Goal: Task Accomplishment & Management: Manage account settings

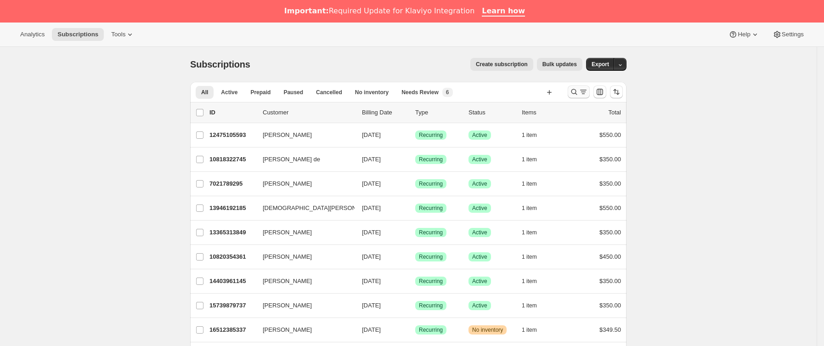
click at [583, 90] on icon "Buscar y filtrar resultados" at bounding box center [582, 91] width 9 height 9
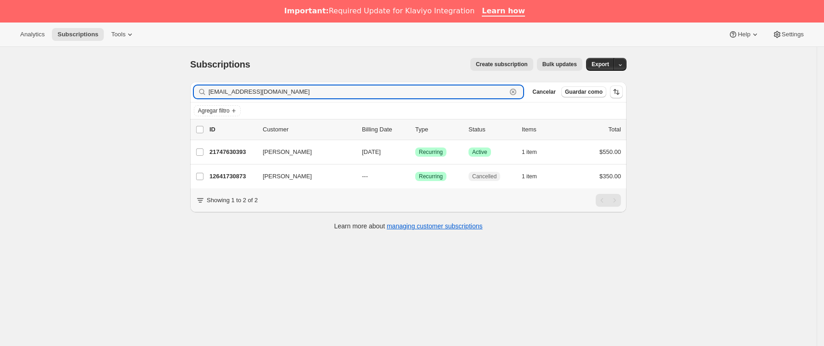
drag, startPoint x: 301, startPoint y: 94, endPoint x: 143, endPoint y: 94, distance: 157.5
click at [143, 94] on div "Subscriptions. Esta página está lista Subscriptions Create subscription Bulk up…" at bounding box center [408, 220] width 816 height 346
paste input "esteliplz"
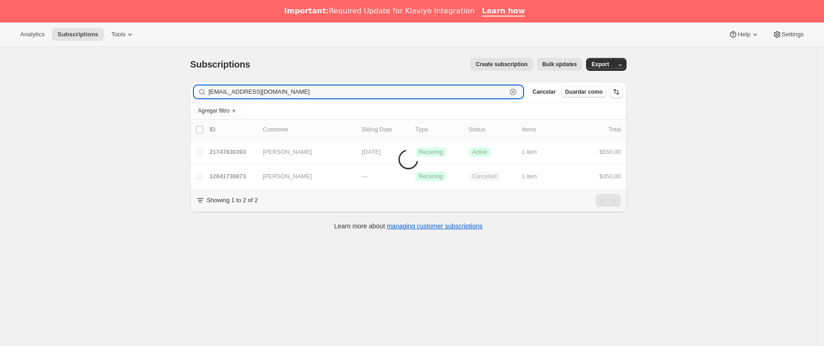
type input "[EMAIL_ADDRESS][DOMAIN_NAME]"
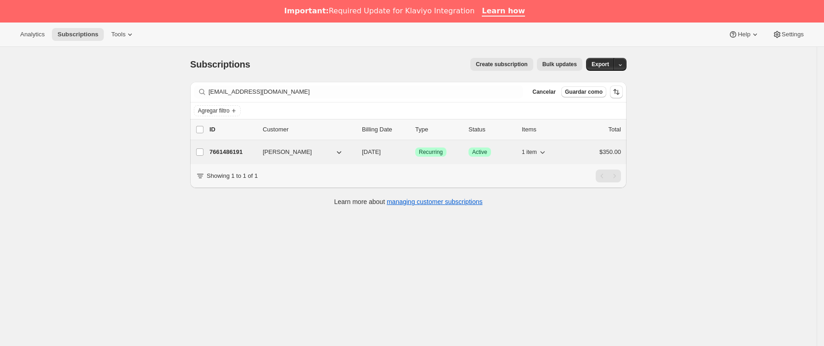
click at [247, 149] on p "7661486191" at bounding box center [232, 151] width 46 height 9
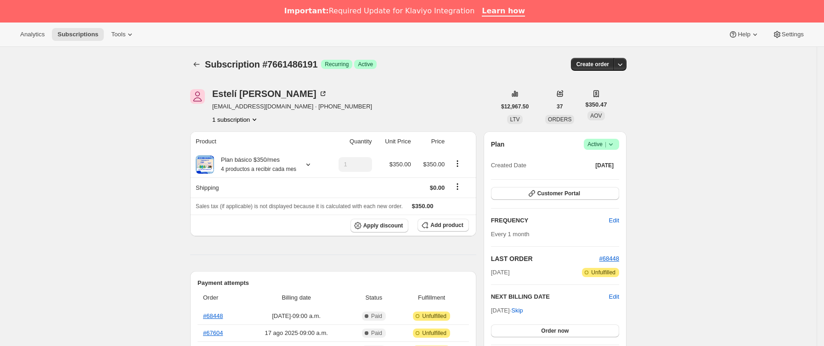
click at [611, 144] on icon at bounding box center [610, 144] width 9 height 9
click at [602, 176] on span "Cancel subscription" at bounding box center [605, 177] width 52 height 7
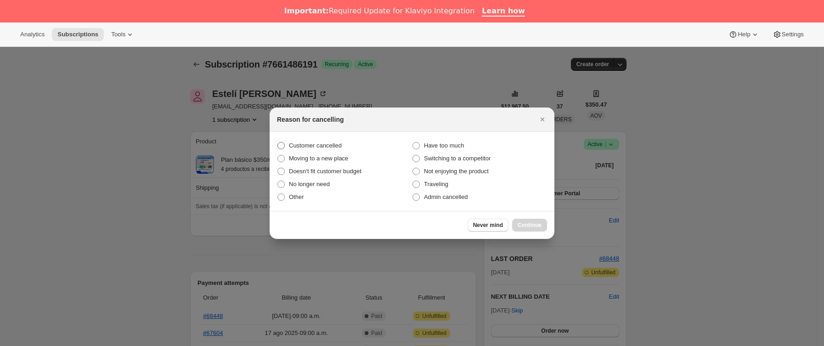
click at [319, 145] on span "Customer cancelled" at bounding box center [315, 145] width 53 height 7
click at [278, 142] on input "Customer cancelled" at bounding box center [277, 142] width 0 height 0
radio input "true"
click at [541, 222] on button "Continue" at bounding box center [529, 225] width 35 height 13
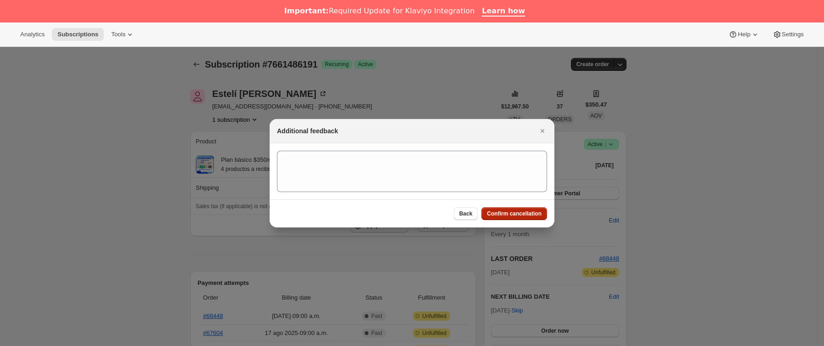
click at [511, 208] on button "Confirm cancellation" at bounding box center [514, 213] width 66 height 13
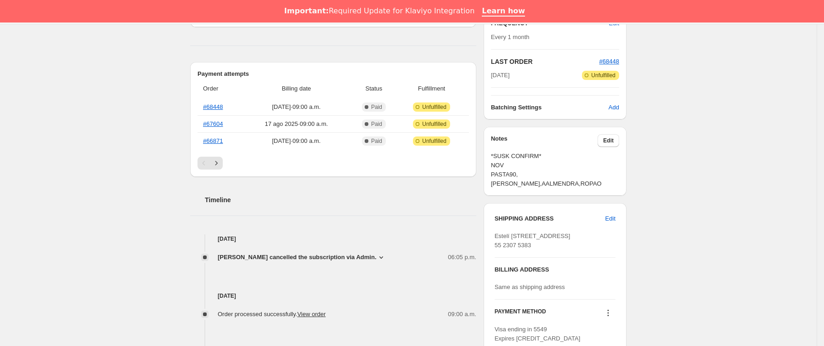
scroll to position [275, 0]
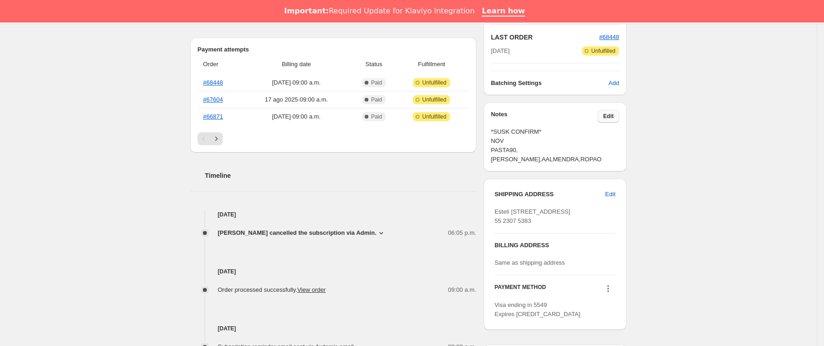
click at [612, 114] on span "Edit" at bounding box center [608, 115] width 11 height 7
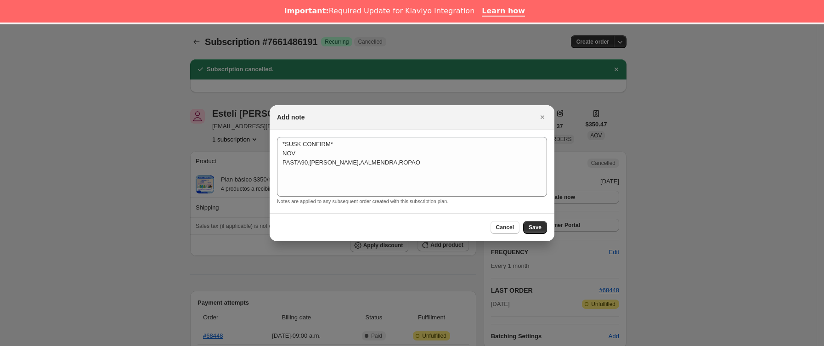
scroll to position [22, 0]
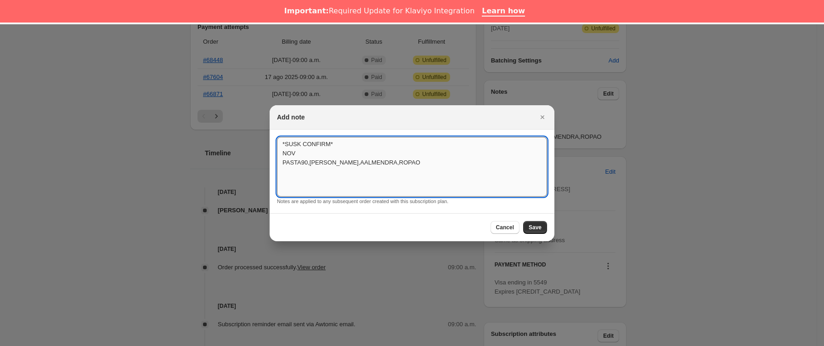
click at [426, 162] on textarea "*SUSK CONFIRM* NOV PASTA90,[PERSON_NAME],AALMENDRA,ROPAO" at bounding box center [412, 167] width 270 height 60
type textarea "*SUSK CONFIRM* NOV PASTA90,[PERSON_NAME],AALMENDRA,ROPAO SIN RESPUESTA"
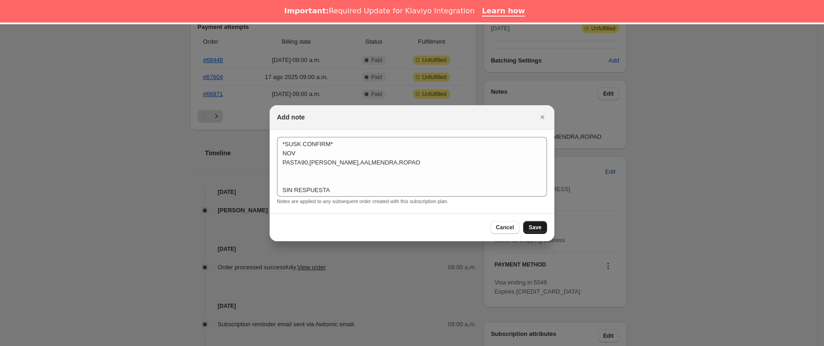
click at [536, 228] on span "Save" at bounding box center [534, 227] width 13 height 7
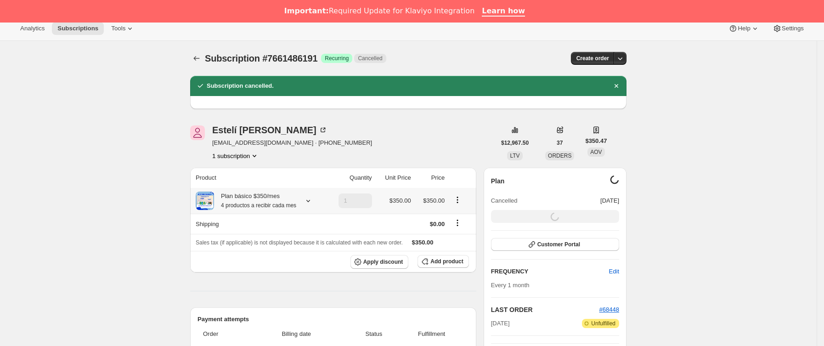
scroll to position [0, 0]
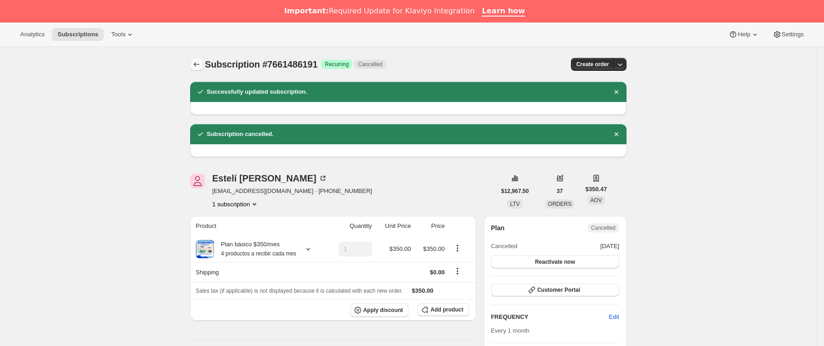
click at [196, 63] on icon "Subscriptions" at bounding box center [196, 64] width 9 height 9
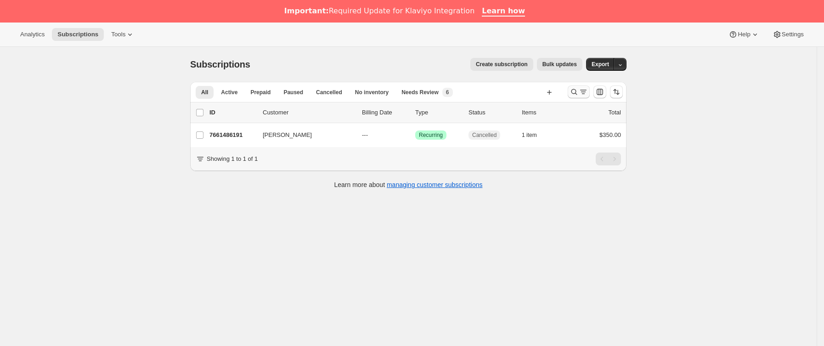
click at [576, 89] on icon "Buscar y filtrar resultados" at bounding box center [573, 91] width 9 height 9
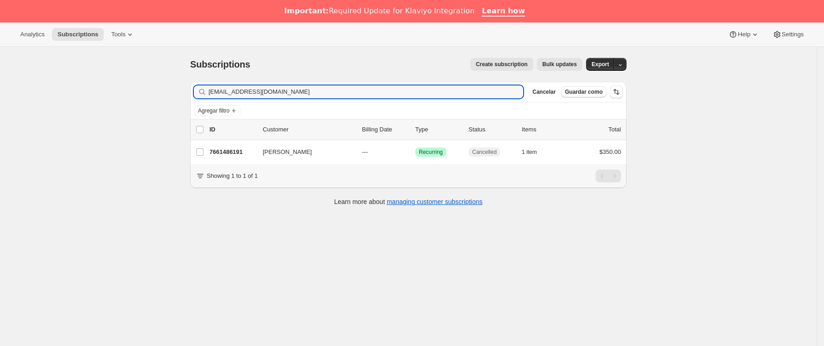
drag, startPoint x: 317, startPoint y: 93, endPoint x: 81, endPoint y: 94, distance: 236.0
click at [81, 94] on div "Subscriptions. Esta página está lista Subscriptions Create subscription Bulk up…" at bounding box center [408, 220] width 816 height 346
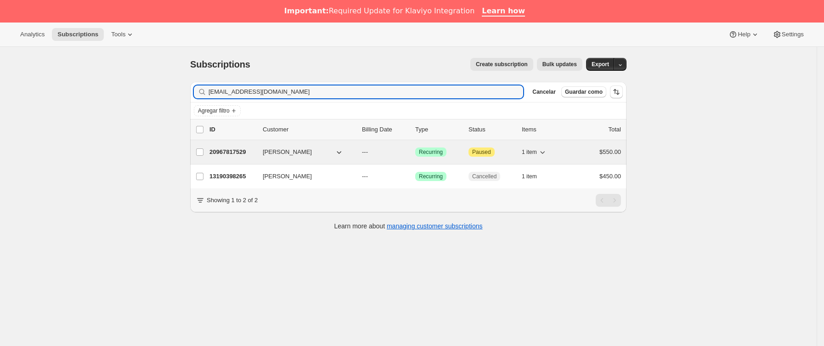
type input "[EMAIL_ADDRESS][DOMAIN_NAME]"
click at [252, 148] on p "20967817529" at bounding box center [232, 151] width 46 height 9
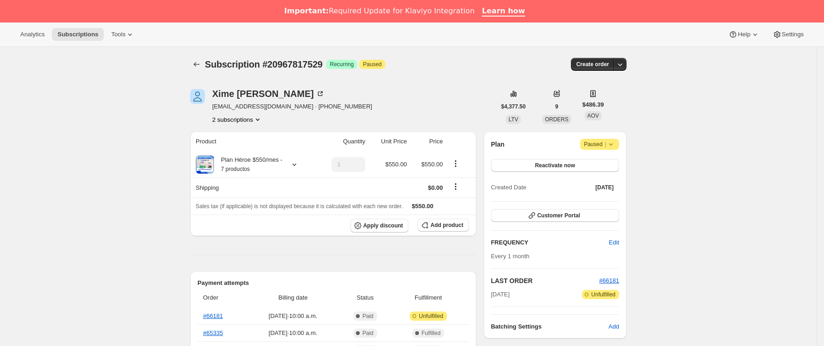
click at [615, 145] on icon at bounding box center [610, 144] width 9 height 9
click at [611, 163] on span "Cancel subscription" at bounding box center [604, 162] width 52 height 7
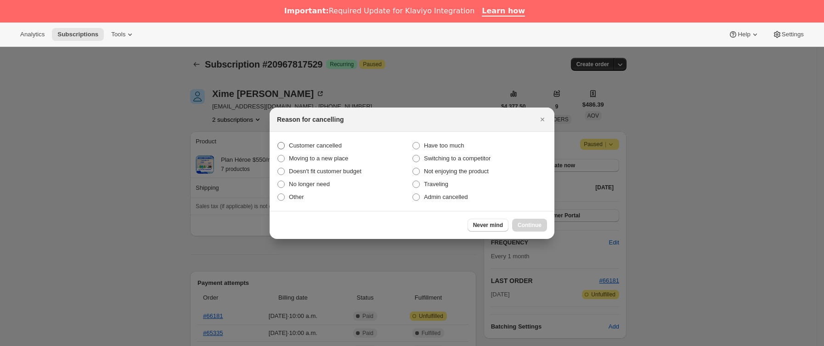
click at [324, 143] on span "Customer cancelled" at bounding box center [315, 145] width 53 height 7
click at [278, 142] on input "Customer cancelled" at bounding box center [277, 142] width 0 height 0
radio input "true"
click at [529, 224] on span "Continue" at bounding box center [529, 224] width 24 height 7
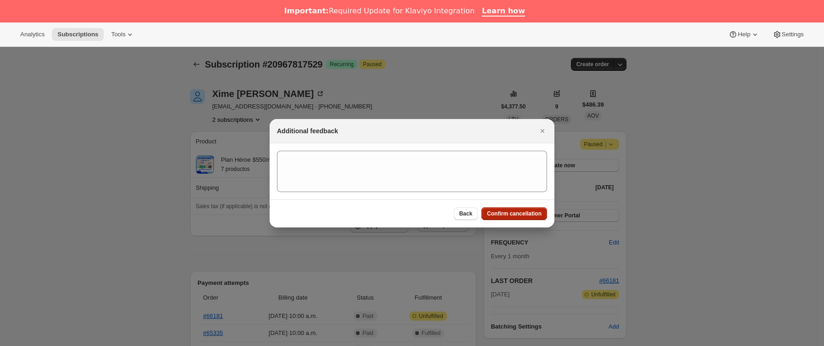
click at [523, 215] on span "Confirm cancellation" at bounding box center [514, 213] width 55 height 7
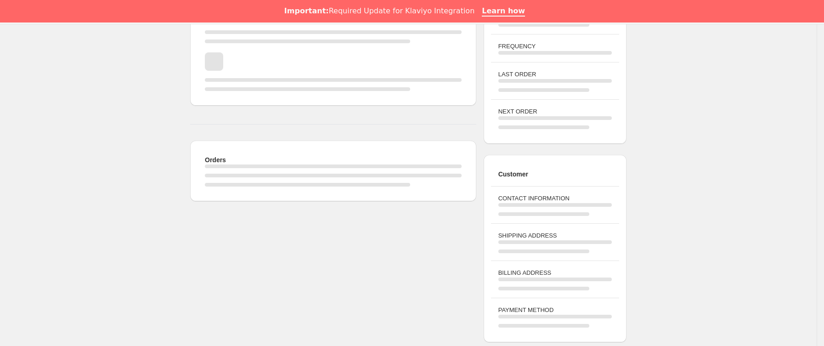
scroll to position [207, 0]
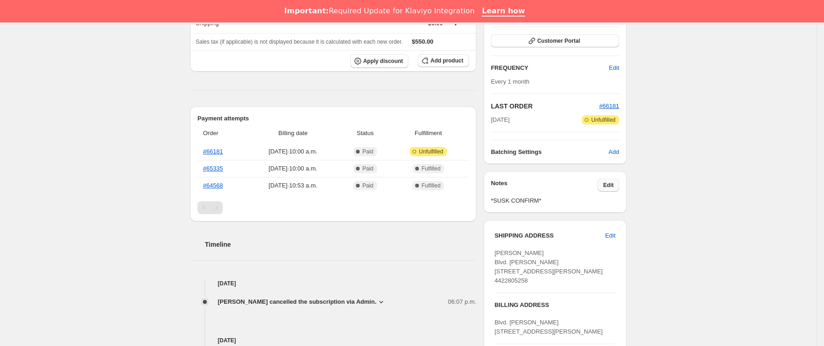
click at [618, 185] on button "Edit" at bounding box center [608, 185] width 22 height 13
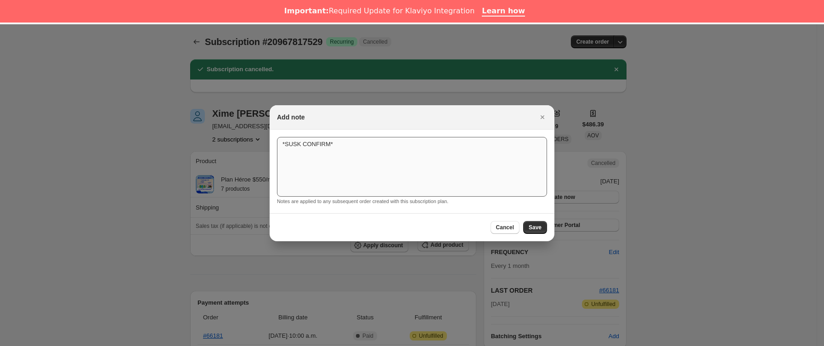
scroll to position [22, 0]
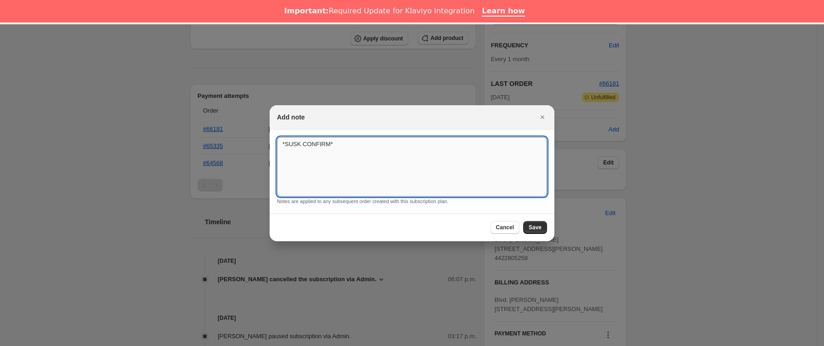
click at [435, 156] on textarea "*SUSK CONFIRM*" at bounding box center [412, 167] width 270 height 60
type textarea "*SUSK CONFIRM* SIN RESPUESTA"
click at [541, 229] on button "Save" at bounding box center [535, 227] width 24 height 13
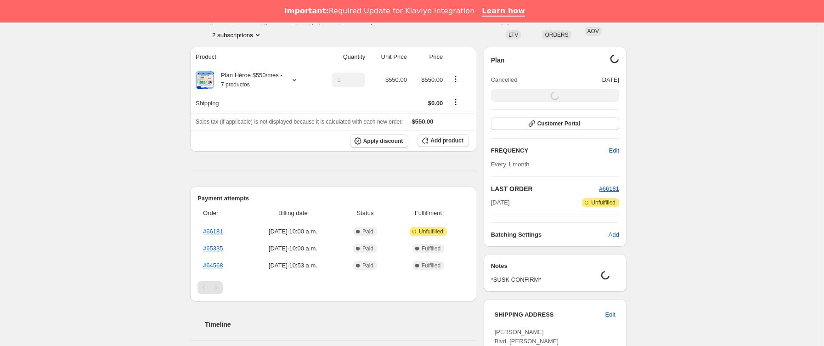
scroll to position [0, 0]
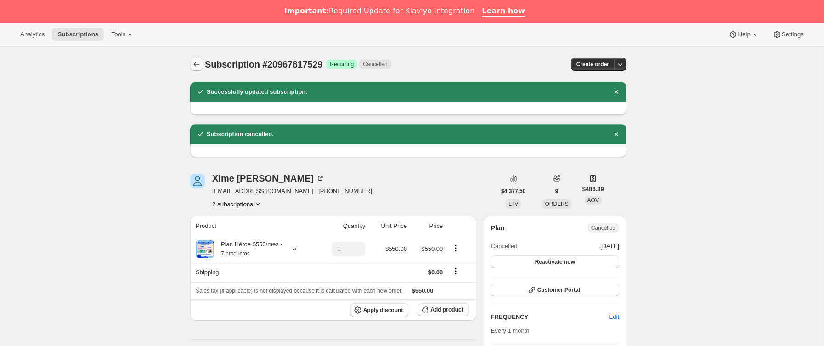
click at [198, 61] on icon "Subscriptions" at bounding box center [196, 64] width 9 height 9
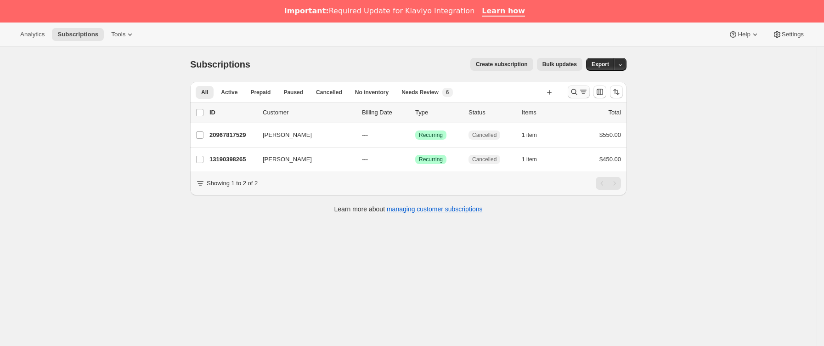
click at [585, 91] on icon "Buscar y filtrar resultados" at bounding box center [582, 91] width 9 height 9
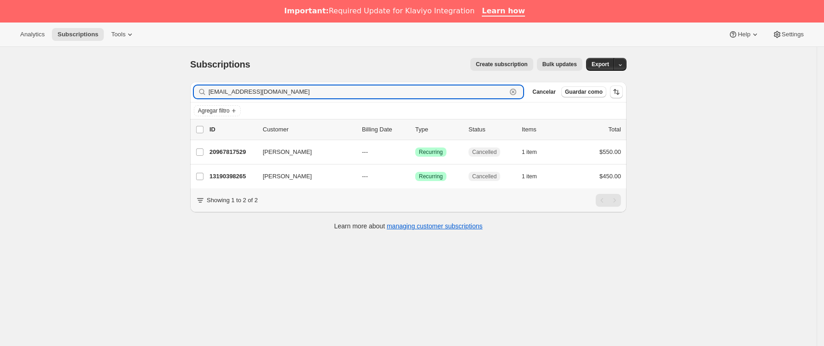
drag, startPoint x: 242, startPoint y: 94, endPoint x: 112, endPoint y: 100, distance: 130.5
click at [113, 100] on div "Subscriptions. Esta página está lista Subscriptions Create subscription Bulk up…" at bounding box center [408, 220] width 816 height 346
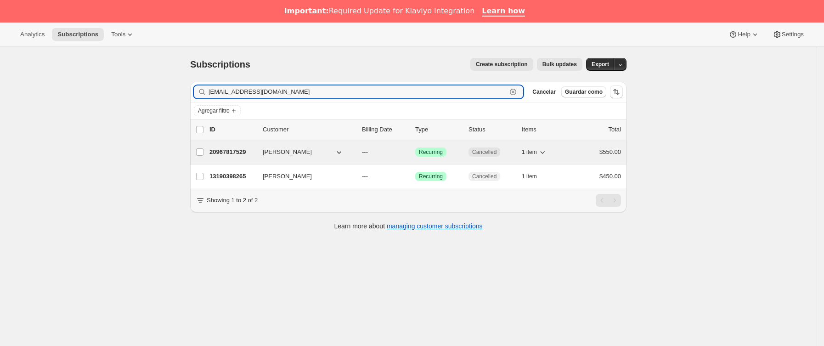
paste input "[EMAIL_ADDRESS][DOMAIN_NAME]"
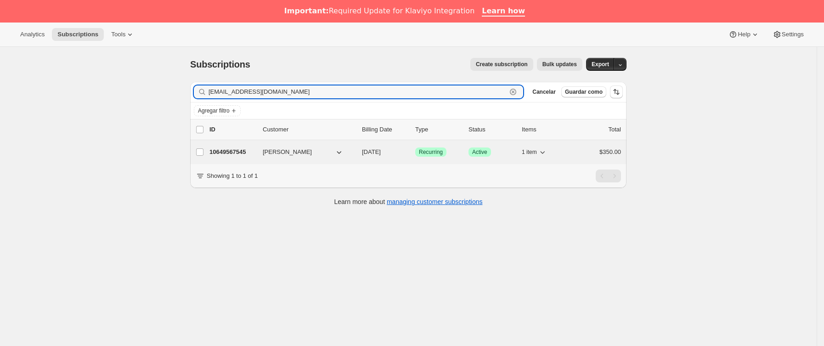
type input "[EMAIL_ADDRESS][DOMAIN_NAME]"
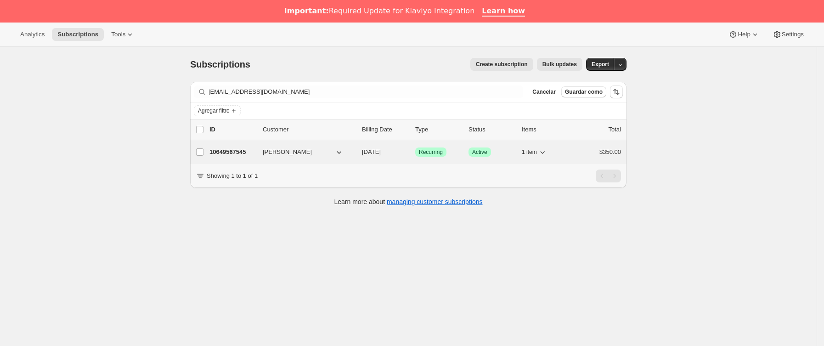
click at [248, 157] on p "10649567545" at bounding box center [232, 151] width 46 height 9
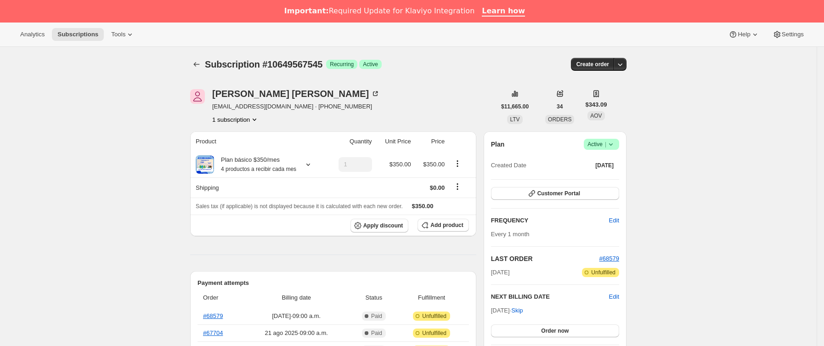
click at [612, 147] on icon at bounding box center [610, 144] width 9 height 9
click at [584, 174] on span "Cancel subscription" at bounding box center [605, 177] width 52 height 7
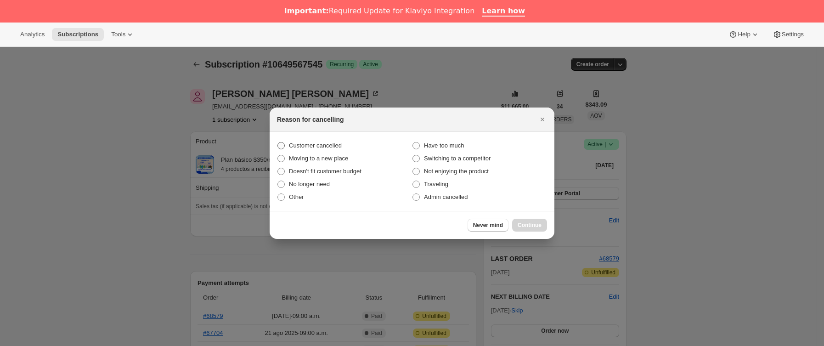
click at [320, 146] on span "Customer cancelled" at bounding box center [315, 145] width 53 height 7
click at [278, 142] on input "Customer cancelled" at bounding box center [277, 142] width 0 height 0
radio input "true"
click at [521, 229] on button "Continue" at bounding box center [529, 225] width 35 height 13
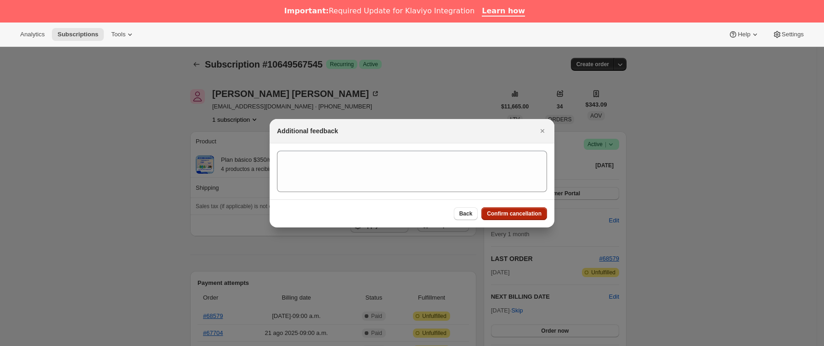
click at [517, 215] on span "Confirm cancellation" at bounding box center [514, 213] width 55 height 7
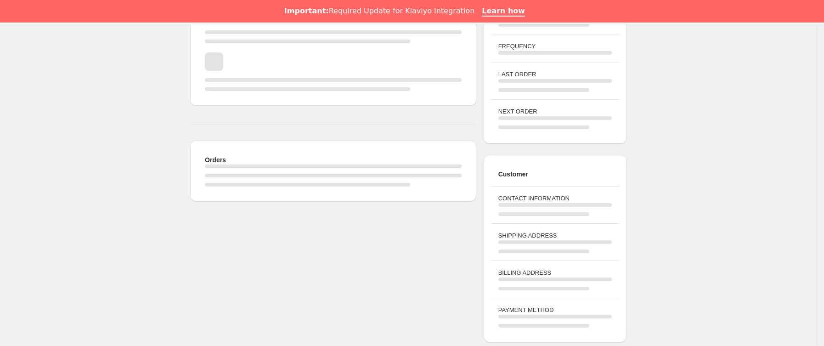
scroll to position [344, 0]
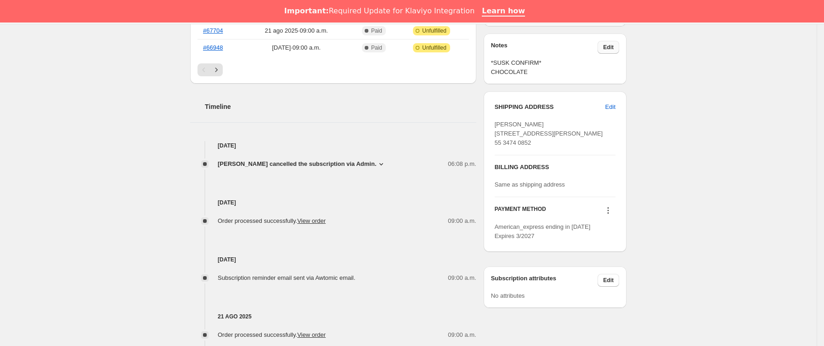
click at [608, 53] on button "Edit" at bounding box center [608, 47] width 22 height 13
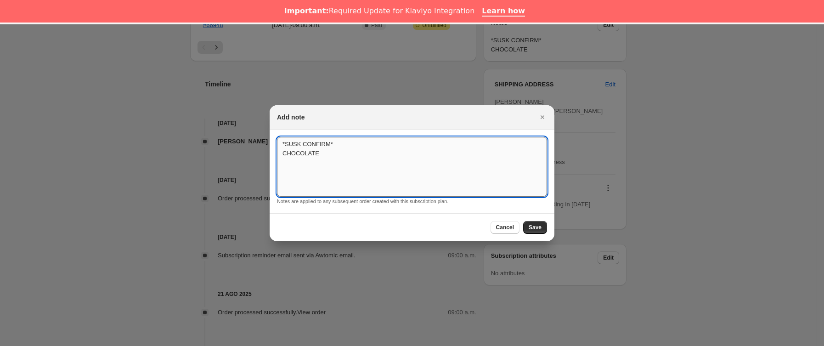
click at [383, 159] on textarea "*SUSK CONFIRM* CHOCOLATE" at bounding box center [412, 167] width 270 height 60
drag, startPoint x: 329, startPoint y: 149, endPoint x: 247, endPoint y: 153, distance: 82.8
type textarea "*SUSK CONFIRM* SUS CANCELADA SIN RESPUESTA"
click at [546, 232] on button "Save" at bounding box center [535, 227] width 24 height 13
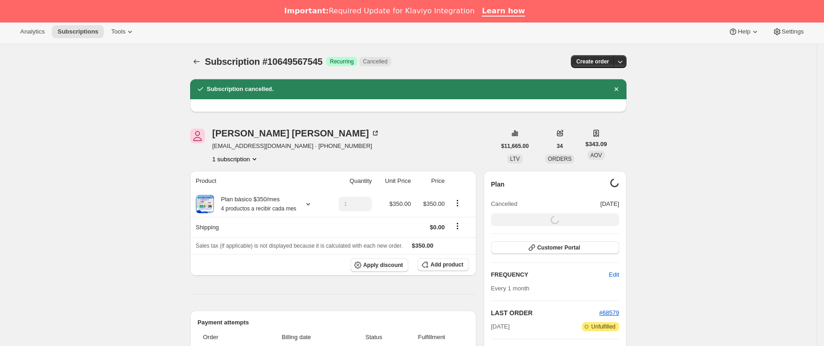
scroll to position [0, 0]
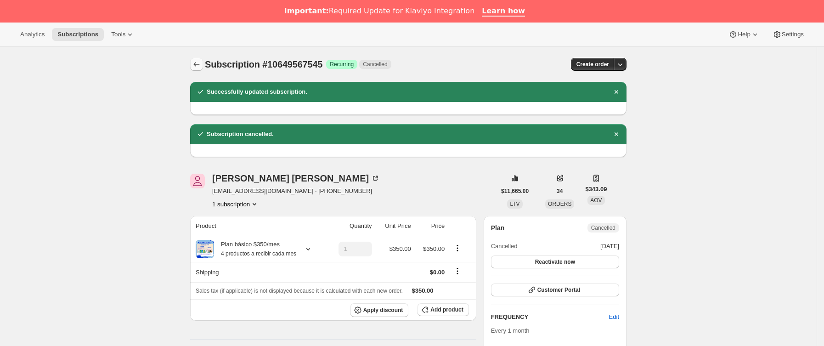
click at [200, 62] on icon "Subscriptions" at bounding box center [196, 64] width 9 height 9
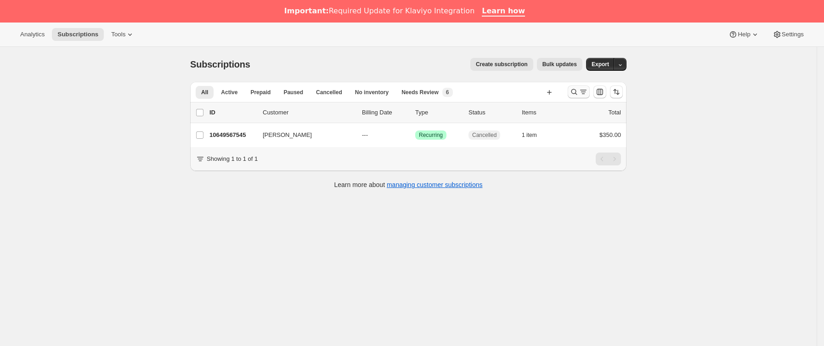
click at [581, 94] on div "Buscar y filtrar resultados" at bounding box center [578, 91] width 18 height 9
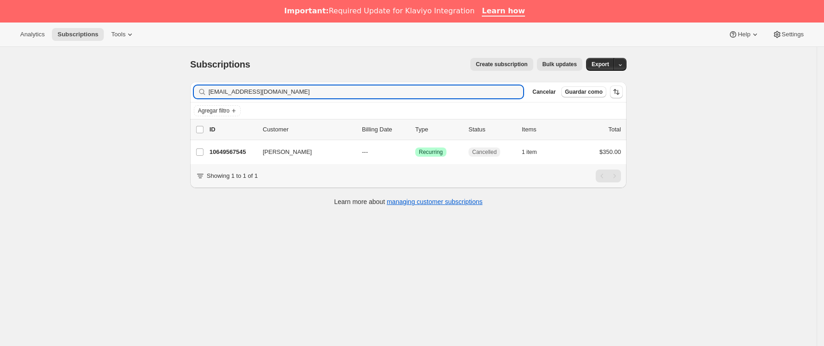
drag, startPoint x: 361, startPoint y: 92, endPoint x: 230, endPoint y: 103, distance: 131.7
click at [110, 93] on div "Subscriptions. Esta página está lista Subscriptions Create subscription Bulk up…" at bounding box center [408, 220] width 816 height 346
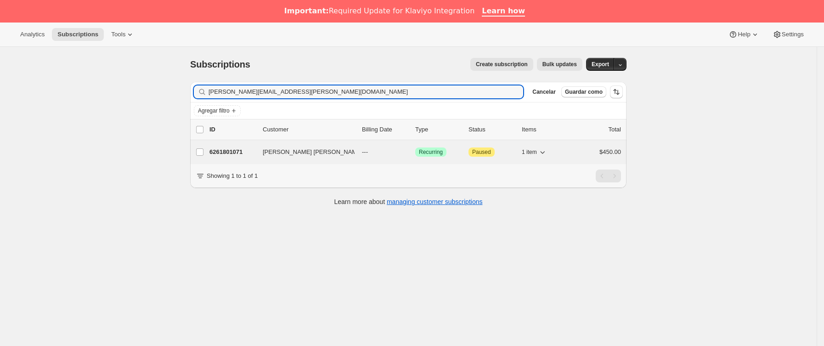
type input "[PERSON_NAME][EMAIL_ADDRESS][PERSON_NAME][DOMAIN_NAME]"
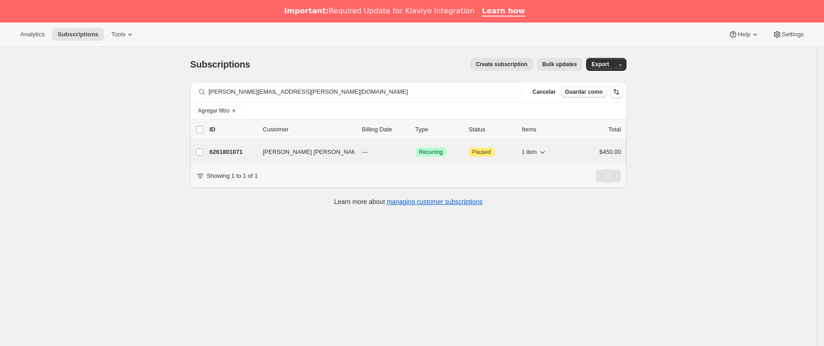
click at [251, 152] on p "6261801071" at bounding box center [232, 151] width 46 height 9
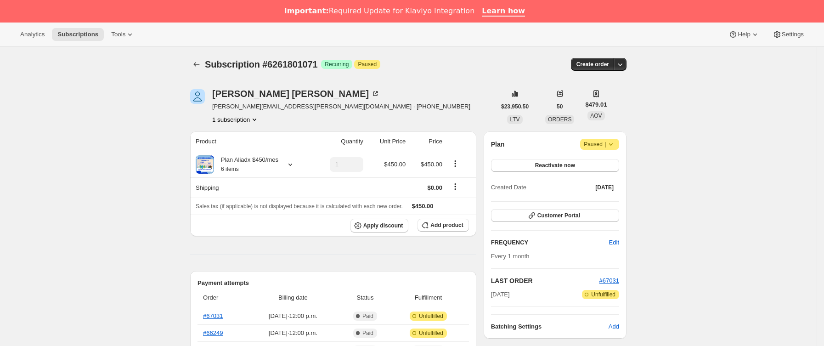
click at [619, 146] on span "Atención Paused |" at bounding box center [599, 144] width 39 height 11
click at [605, 143] on span "Paused |" at bounding box center [599, 144] width 32 height 9
click at [603, 143] on span "Paused |" at bounding box center [599, 144] width 32 height 9
click at [577, 163] on button "Reactivate now" at bounding box center [555, 165] width 128 height 13
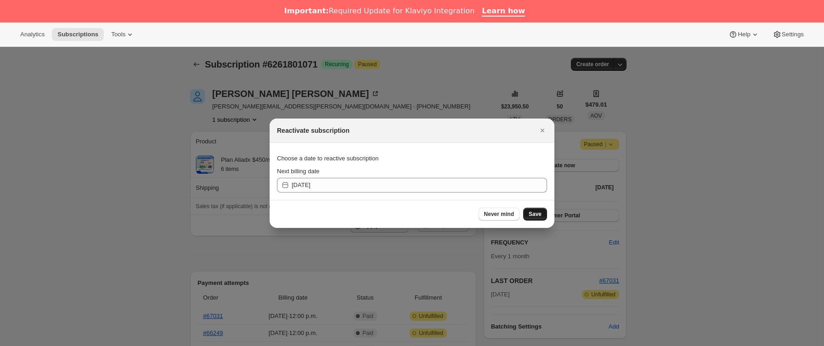
click at [533, 211] on span "Save" at bounding box center [534, 213] width 13 height 7
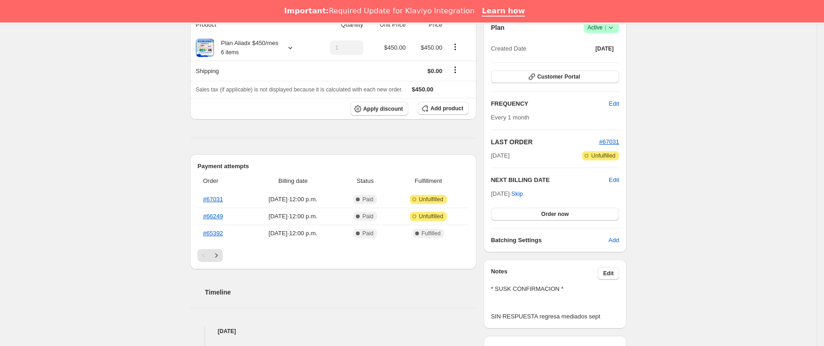
scroll to position [138, 0]
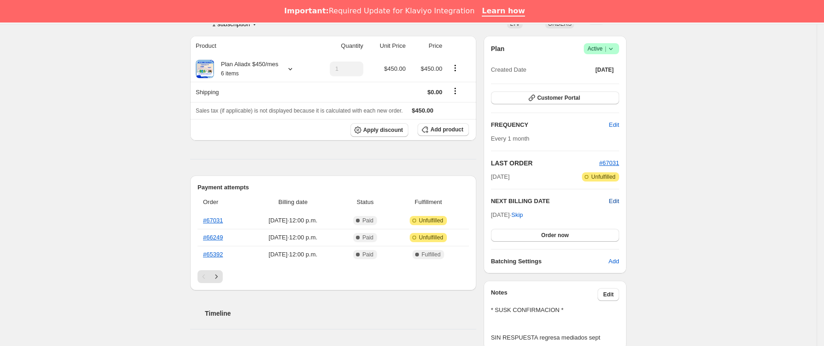
click at [615, 202] on span "Edit" at bounding box center [614, 200] width 10 height 9
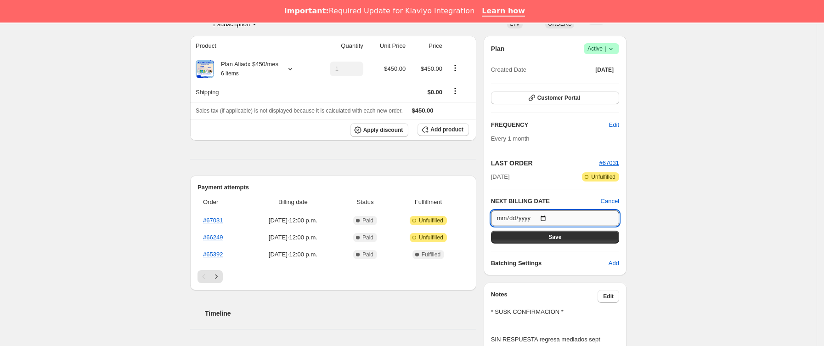
click at [549, 217] on input "[DATE]" at bounding box center [555, 218] width 128 height 16
type input "[DATE]"
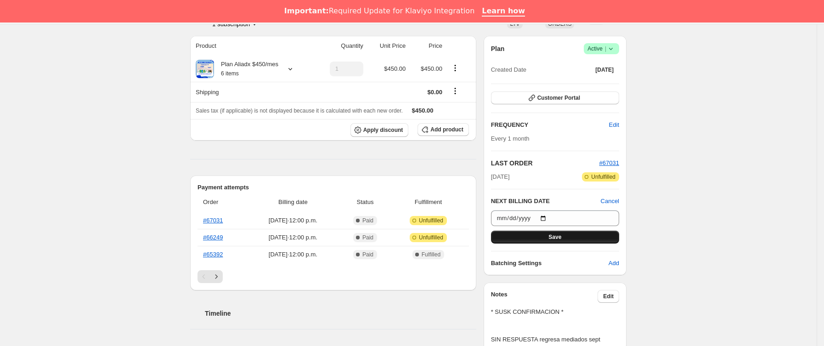
click at [560, 237] on span "Save" at bounding box center [554, 236] width 13 height 7
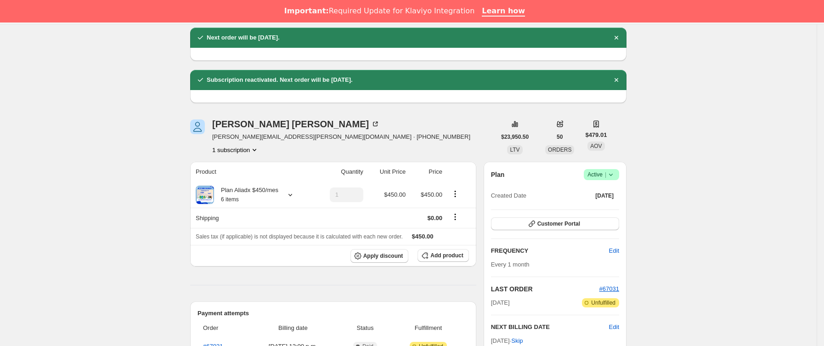
scroll to position [0, 0]
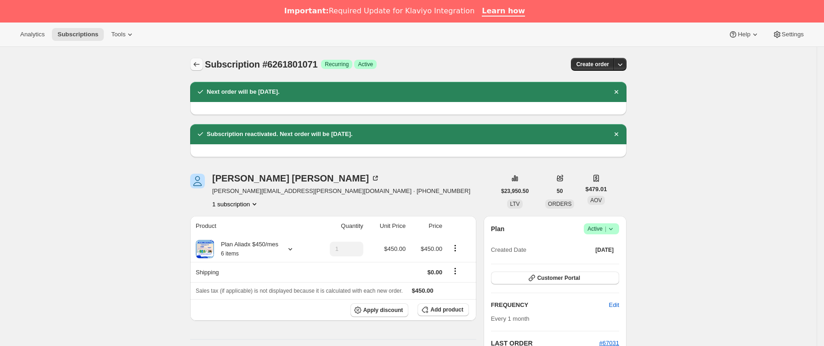
click at [203, 61] on button "Subscriptions" at bounding box center [196, 64] width 13 height 13
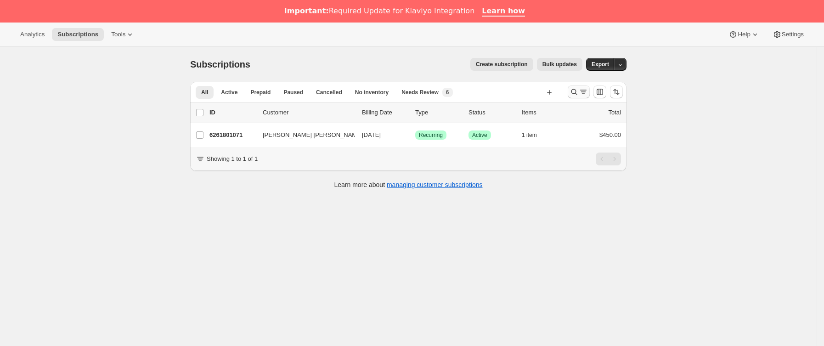
click at [578, 90] on icon "Buscar y filtrar resultados" at bounding box center [573, 91] width 9 height 9
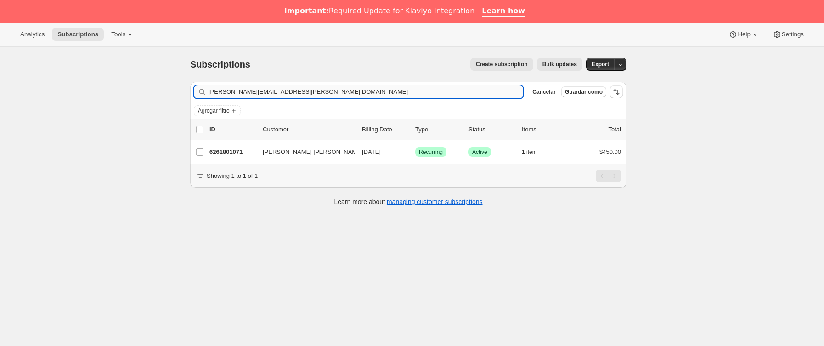
click at [327, 87] on input "[PERSON_NAME][EMAIL_ADDRESS][PERSON_NAME][DOMAIN_NAME]" at bounding box center [365, 91] width 314 height 13
drag, startPoint x: 81, startPoint y: 94, endPoint x: 89, endPoint y: 101, distance: 10.4
click at [55, 95] on div "Subscriptions. Esta página está lista Subscriptions Create subscription Bulk up…" at bounding box center [408, 220] width 816 height 346
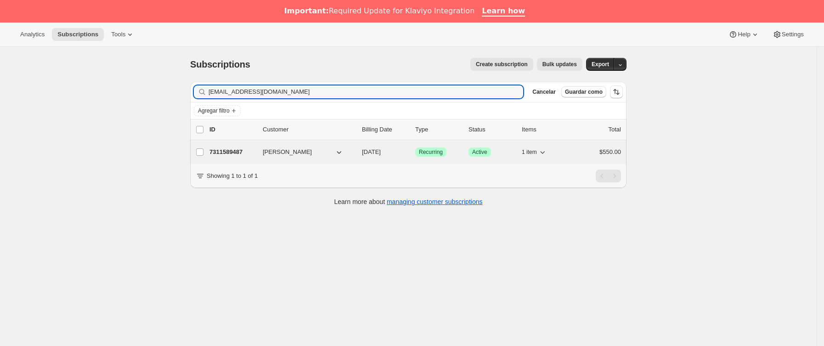
type input "[EMAIL_ADDRESS][DOMAIN_NAME]"
click at [249, 156] on p "7311589487" at bounding box center [232, 151] width 46 height 9
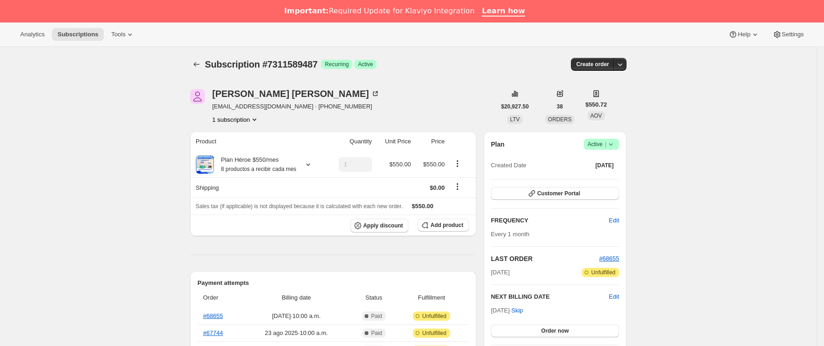
click at [614, 144] on icon at bounding box center [610, 144] width 9 height 9
click at [606, 174] on span "Cancel subscription" at bounding box center [605, 177] width 52 height 7
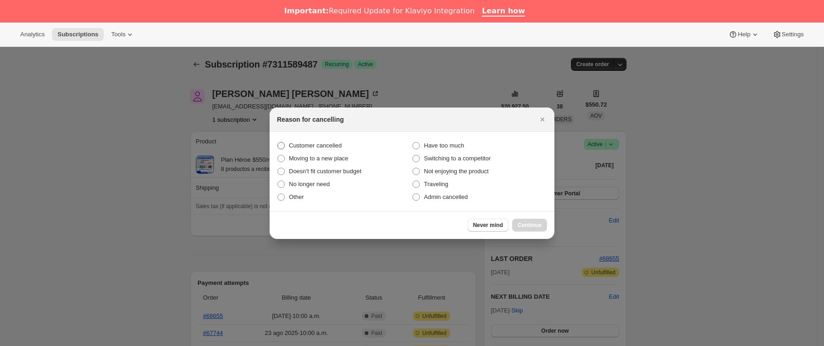
click at [314, 144] on span "Customer cancelled" at bounding box center [315, 145] width 53 height 7
click at [278, 142] on input "Customer cancelled" at bounding box center [277, 142] width 0 height 0
radio input "true"
click at [534, 222] on span "Continue" at bounding box center [529, 224] width 24 height 7
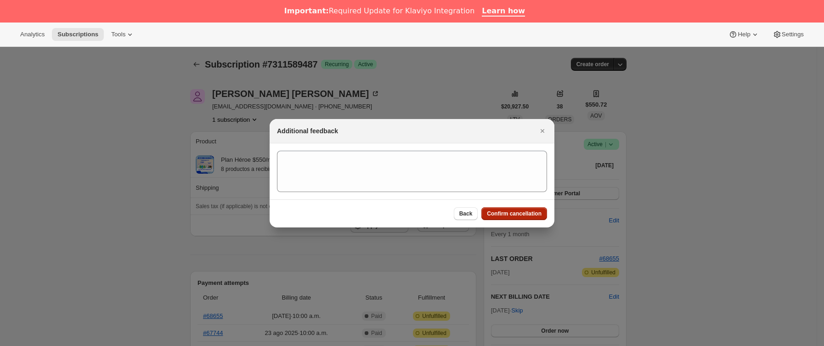
click at [527, 213] on span "Confirm cancellation" at bounding box center [514, 213] width 55 height 7
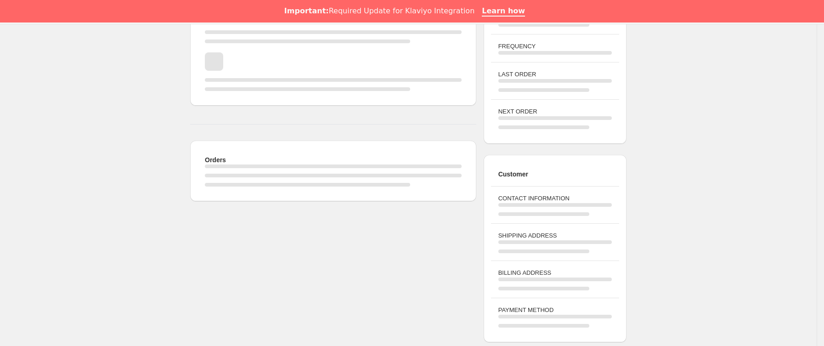
scroll to position [344, 0]
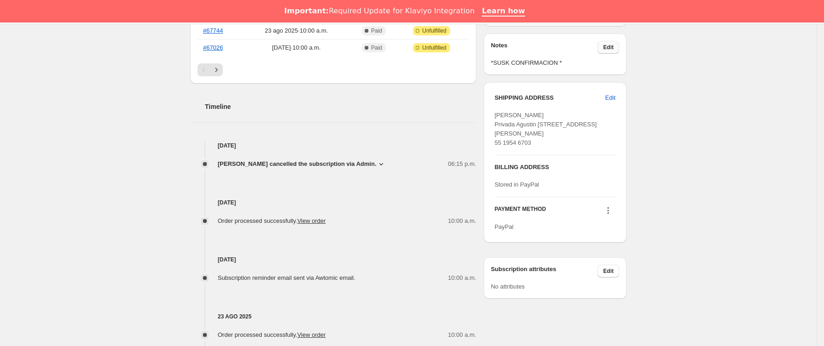
click at [612, 50] on span "Edit" at bounding box center [608, 47] width 11 height 7
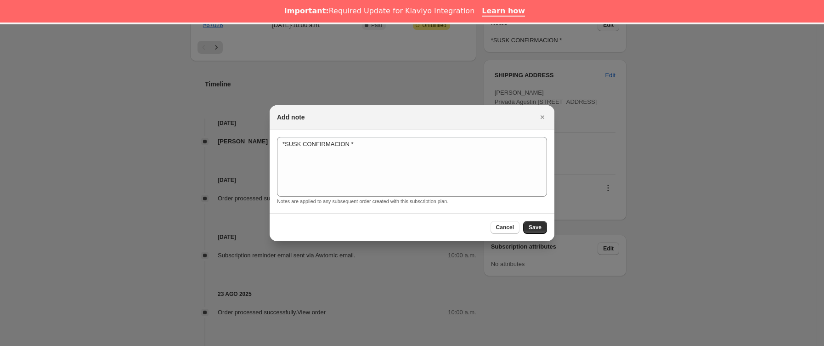
scroll to position [22, 0]
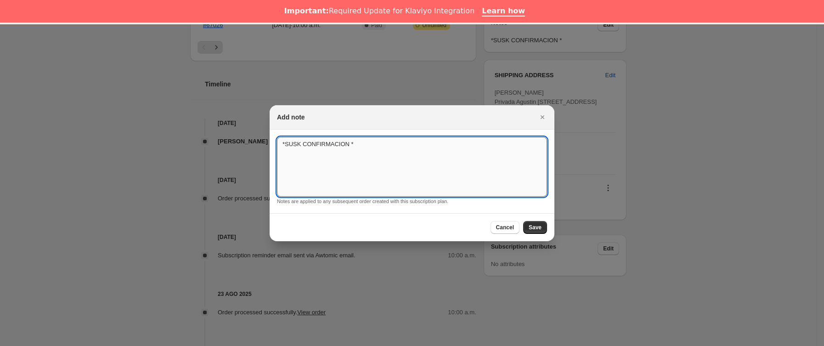
click at [372, 143] on textarea "*SUSK CONFIRMACION *" at bounding box center [412, 167] width 270 height 60
type textarea "*SUSK CONFIRMACION * sus cancelada / SIN RESPUESTA"
click at [527, 232] on button "Save" at bounding box center [535, 227] width 24 height 13
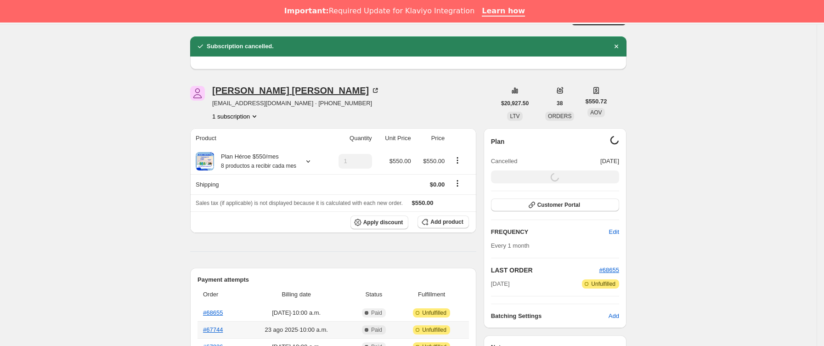
scroll to position [0, 0]
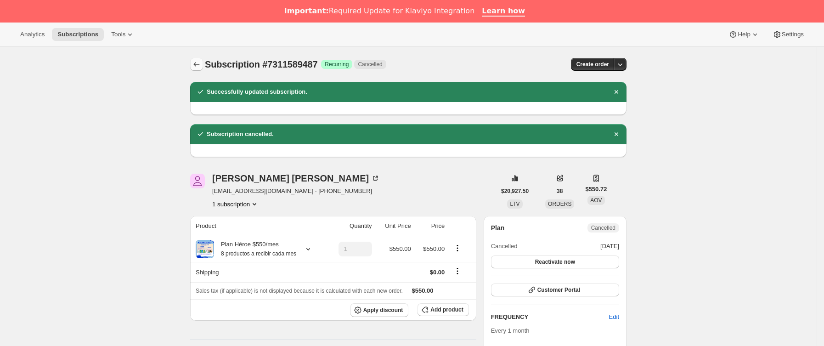
click at [200, 61] on icon "Subscriptions" at bounding box center [196, 64] width 9 height 9
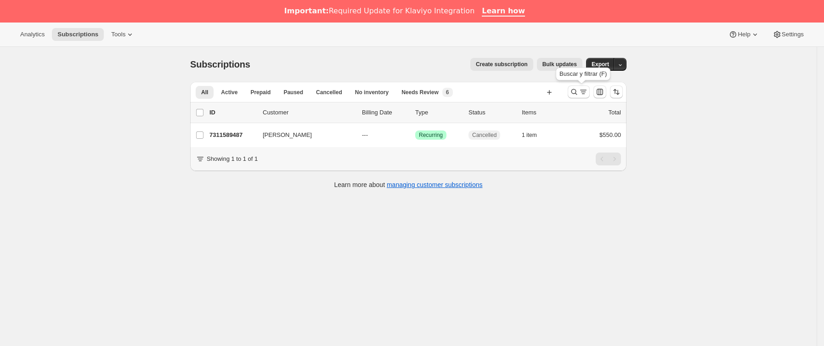
click at [581, 83] on div "Buscar y filtrar (F)" at bounding box center [583, 76] width 58 height 20
click at [580, 87] on button "Buscar y filtrar resultados" at bounding box center [578, 91] width 22 height 13
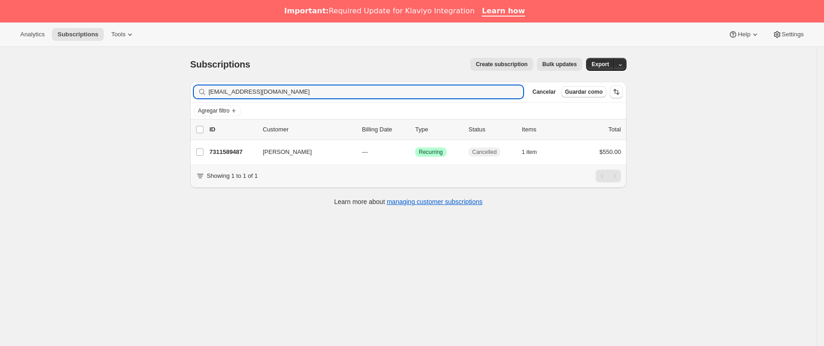
drag, startPoint x: 310, startPoint y: 95, endPoint x: 18, endPoint y: 97, distance: 292.0
click at [12, 97] on div "Subscriptions. Esta página está lista Subscriptions Create subscription Bulk up…" at bounding box center [408, 220] width 816 height 346
drag, startPoint x: 370, startPoint y: 94, endPoint x: -28, endPoint y: 92, distance: 398.0
click at [0, 92] on html "Analytics Subscriptions Tools Help Settings Ir directamente al contenido Subscr…" at bounding box center [412, 173] width 824 height 346
paste input "casfueyo"
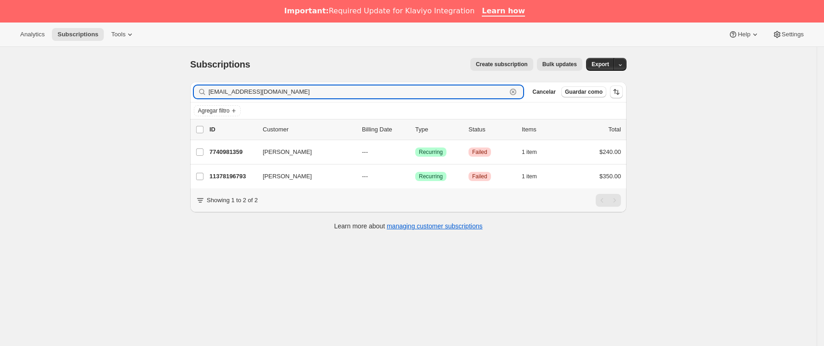
drag, startPoint x: 381, startPoint y: 93, endPoint x: -13, endPoint y: 91, distance: 394.8
click at [0, 91] on html "Analytics Subscriptions Tools Help Settings Ir directamente al contenido Subscr…" at bounding box center [412, 173] width 824 height 346
paste input "[PERSON_NAME].[PERSON_NAME]"
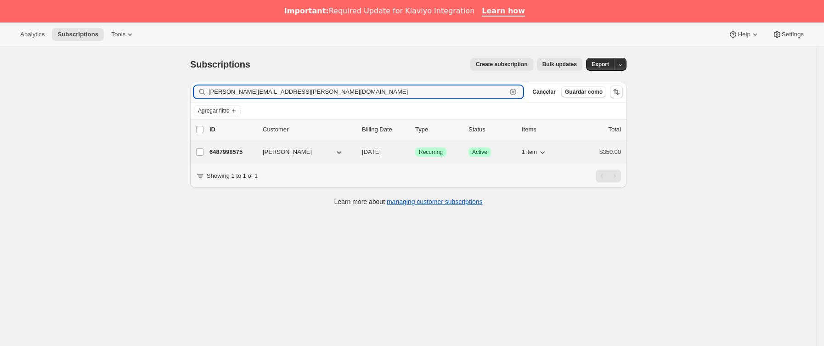
type input "[PERSON_NAME][EMAIL_ADDRESS][PERSON_NAME][DOMAIN_NAME]"
click at [255, 151] on p "6487998575" at bounding box center [232, 151] width 46 height 9
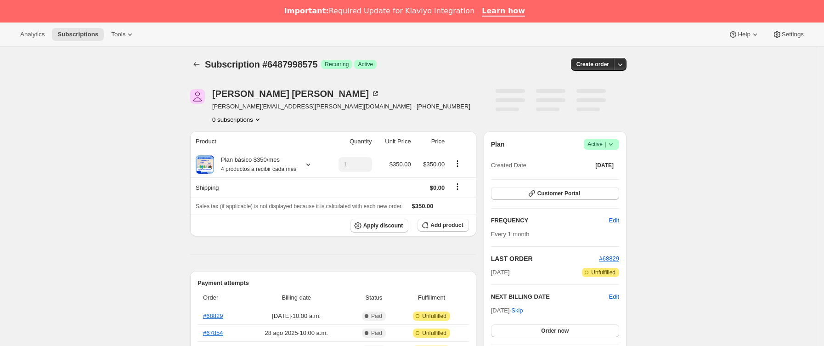
click at [614, 143] on icon at bounding box center [610, 144] width 9 height 9
click at [611, 174] on span "Cancel subscription" at bounding box center [605, 177] width 52 height 7
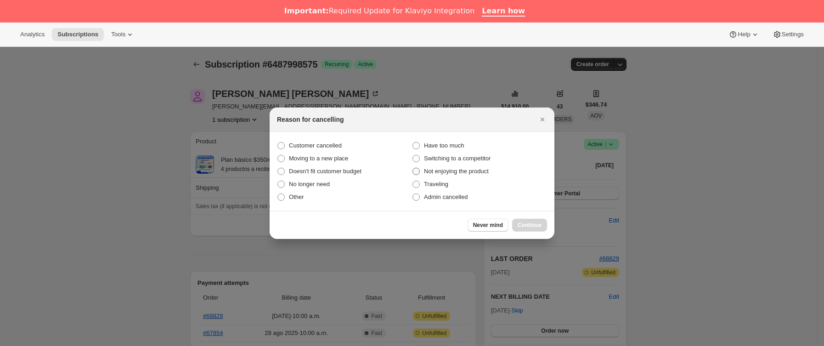
drag, startPoint x: 325, startPoint y: 144, endPoint x: 460, endPoint y: 174, distance: 137.8
click at [325, 145] on span "Customer cancelled" at bounding box center [315, 145] width 53 height 7
click at [278, 142] on input "Customer cancelled" at bounding box center [277, 142] width 0 height 0
radio input "true"
drag, startPoint x: 536, startPoint y: 229, endPoint x: 532, endPoint y: 218, distance: 11.5
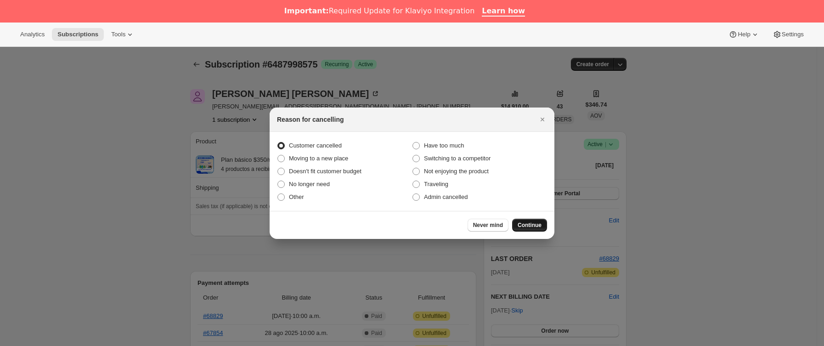
click at [536, 229] on button "Continue" at bounding box center [529, 225] width 35 height 13
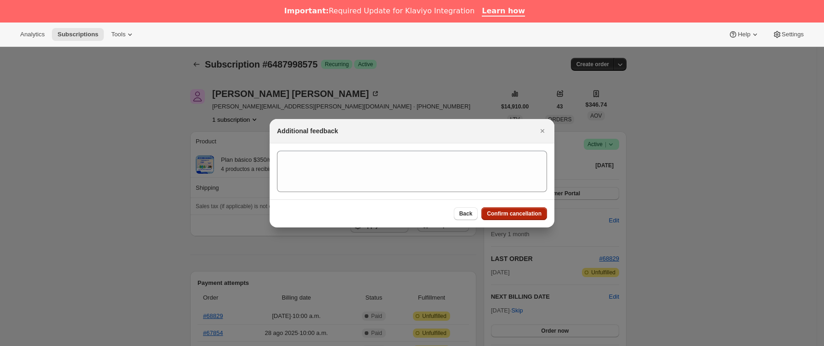
click at [531, 217] on span "Confirm cancellation" at bounding box center [514, 213] width 55 height 7
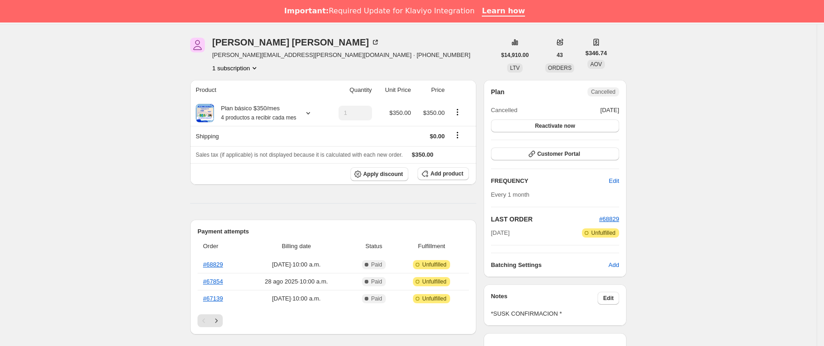
scroll to position [275, 0]
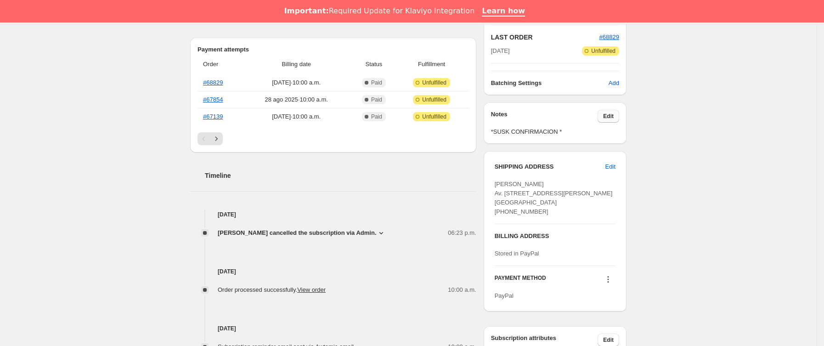
click at [611, 120] on span "Edit" at bounding box center [608, 115] width 11 height 7
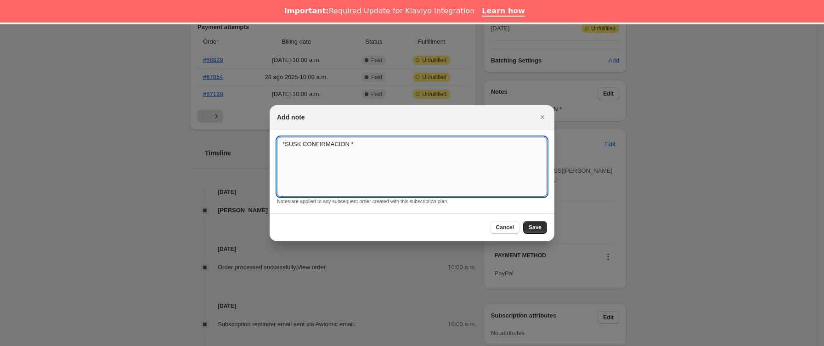
click at [420, 157] on textarea "*SUSK CONFIRMACION *" at bounding box center [412, 167] width 270 height 60
type textarea "*SUSK CONFIRMACION * SIN RESPUESTA"
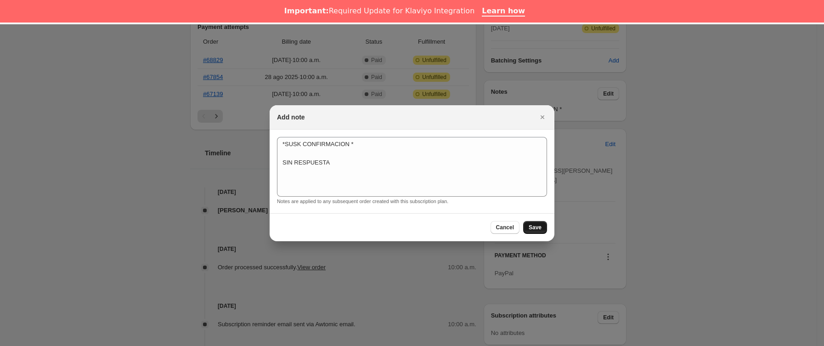
click at [537, 226] on span "Save" at bounding box center [534, 227] width 13 height 7
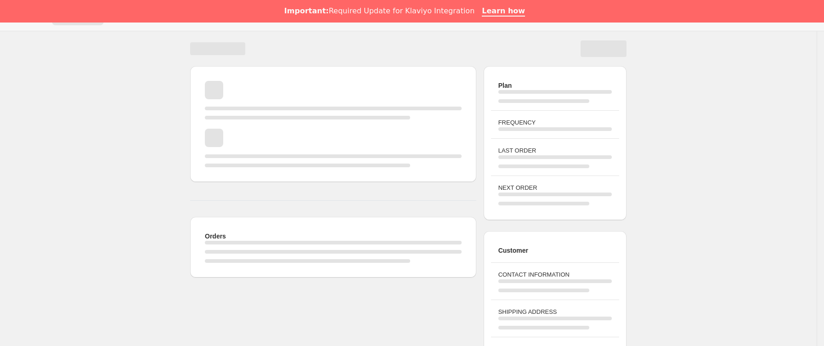
scroll to position [0, 0]
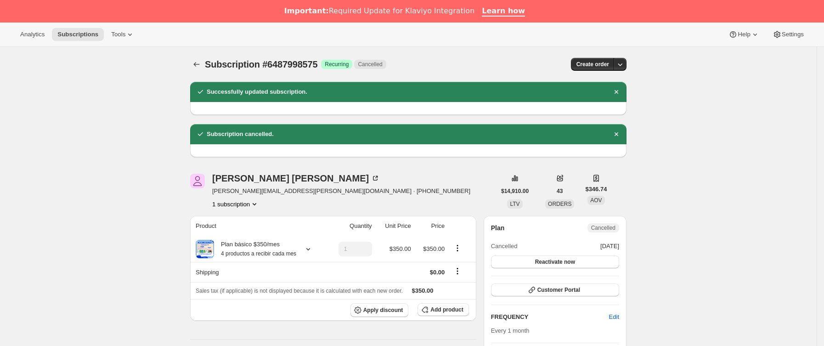
click at [210, 61] on span "Subscription #6487998575" at bounding box center [261, 64] width 112 height 10
click at [200, 66] on icon "Subscriptions" at bounding box center [196, 64] width 9 height 9
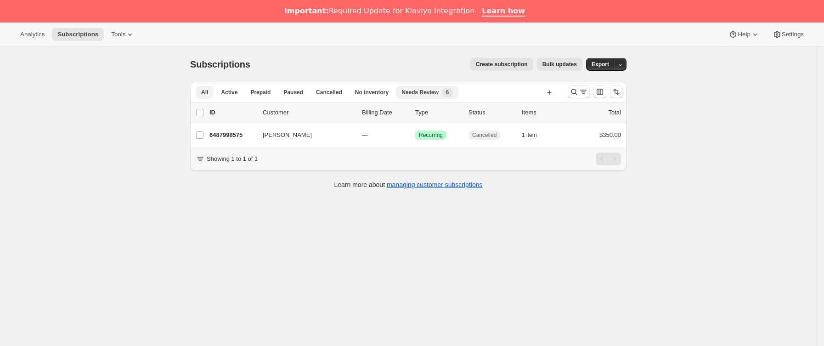
click at [407, 92] on span "Needs Review" at bounding box center [419, 92] width 37 height 7
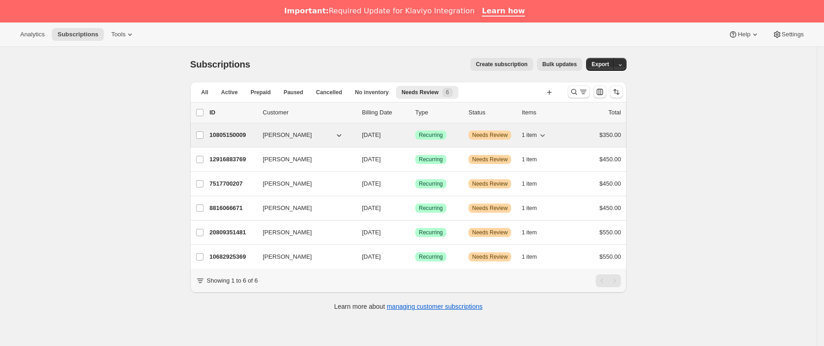
click at [254, 136] on p "10805150009" at bounding box center [232, 134] width 46 height 9
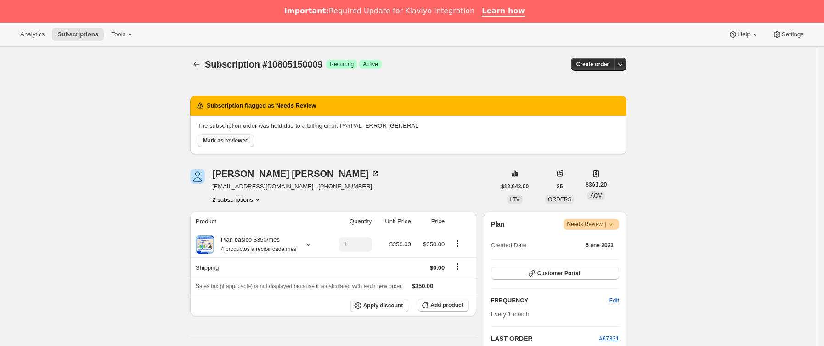
click at [244, 139] on span "Mark as reviewed" at bounding box center [225, 140] width 45 height 7
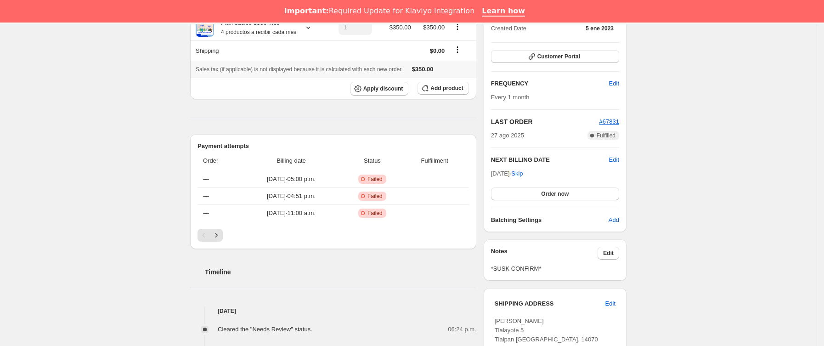
scroll to position [138, 0]
click at [533, 195] on button "Order now" at bounding box center [555, 192] width 128 height 13
click at [533, 195] on button "Click to confirm" at bounding box center [555, 192] width 128 height 13
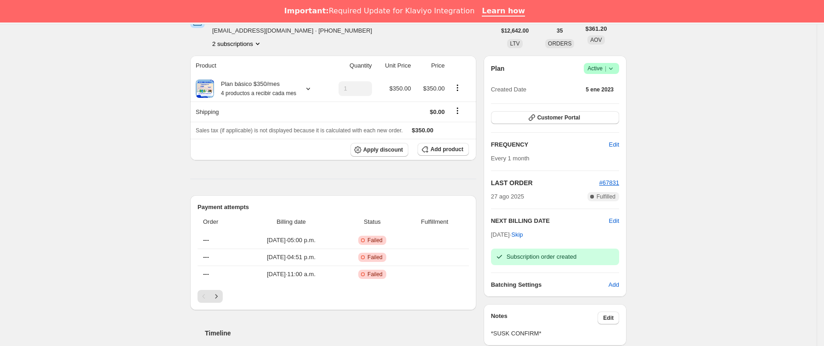
scroll to position [0, 0]
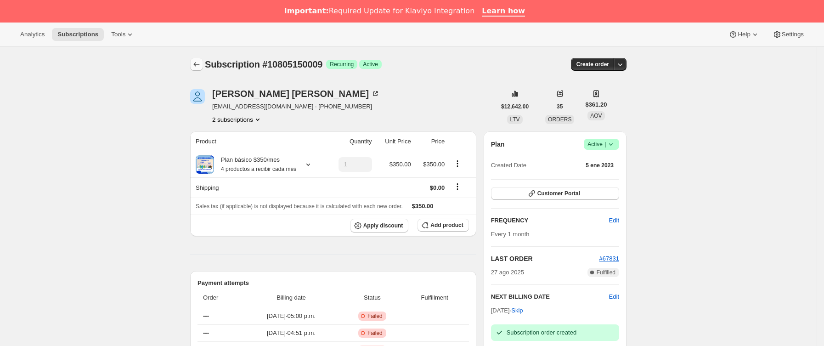
click at [203, 65] on button "Subscriptions" at bounding box center [196, 64] width 13 height 13
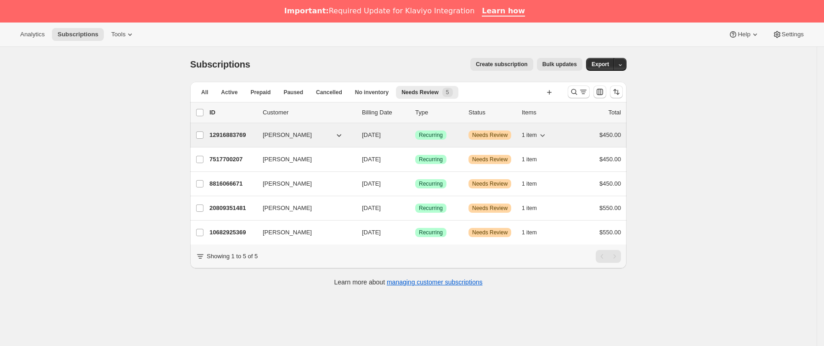
click at [235, 138] on p "12916883769" at bounding box center [232, 134] width 46 height 9
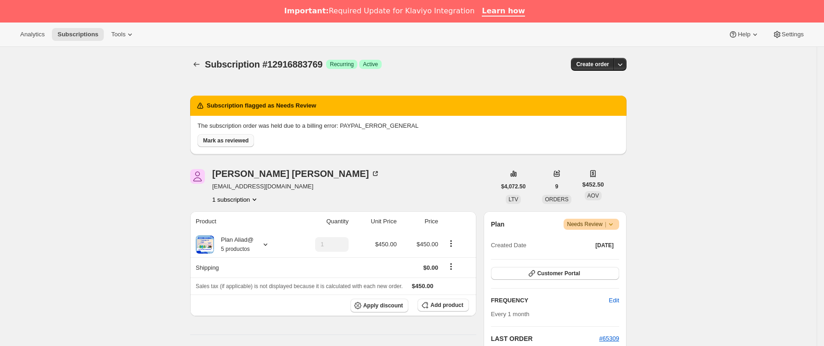
click at [237, 142] on span "Mark as reviewed" at bounding box center [225, 140] width 45 height 7
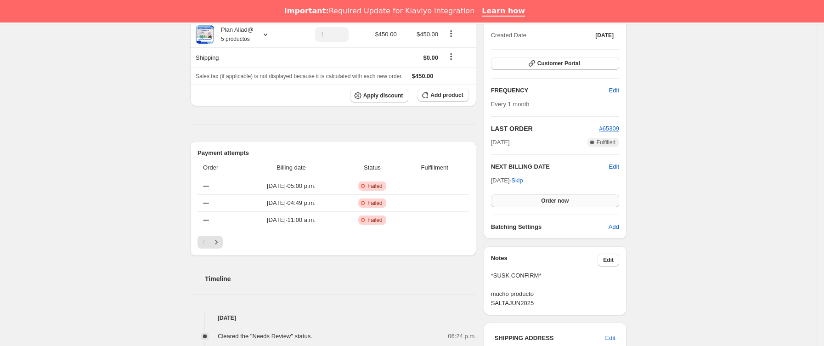
scroll to position [138, 0]
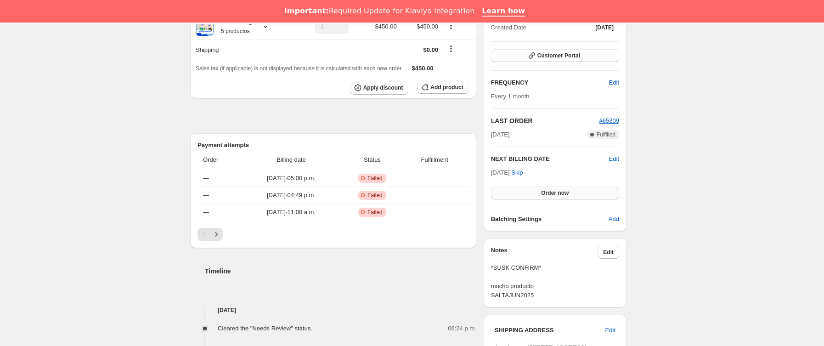
click at [512, 196] on button "Order now" at bounding box center [555, 192] width 128 height 13
click at [512, 196] on button "Click to confirm" at bounding box center [555, 192] width 128 height 13
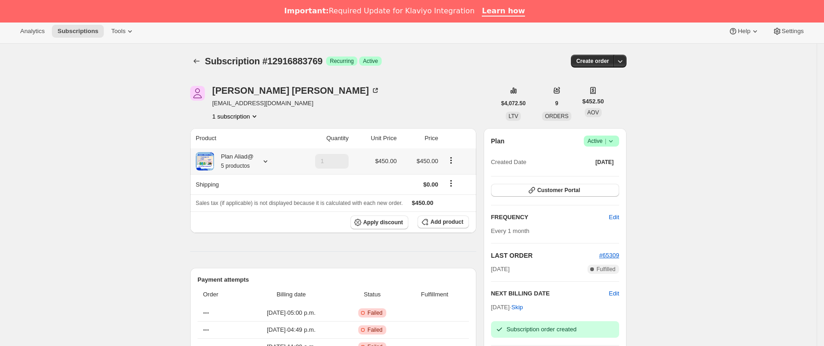
scroll to position [0, 0]
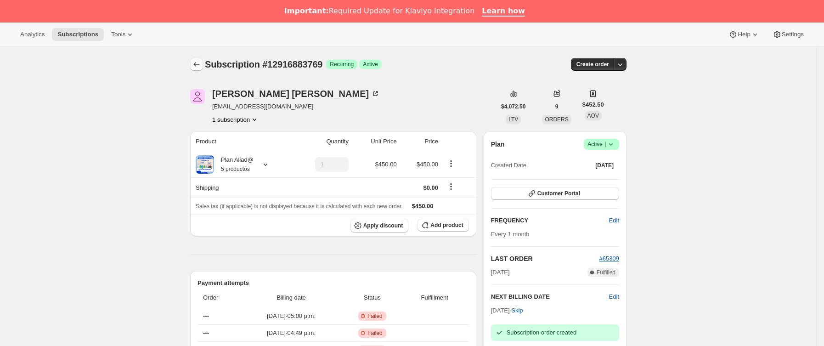
click at [204, 62] on div at bounding box center [197, 64] width 15 height 13
click at [201, 61] on icon "Subscriptions" at bounding box center [196, 64] width 9 height 9
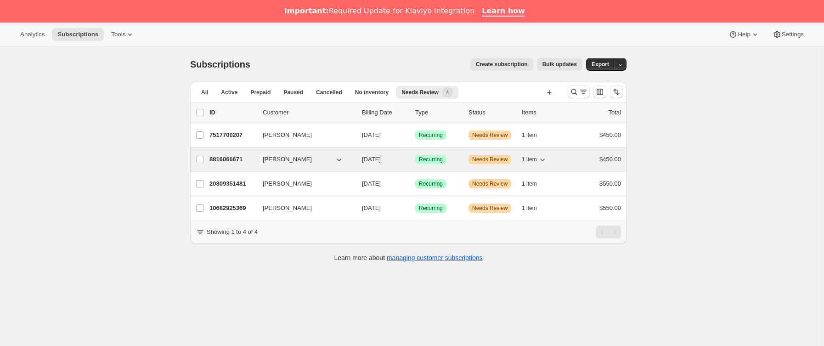
click at [246, 158] on p "8816066671" at bounding box center [232, 159] width 46 height 9
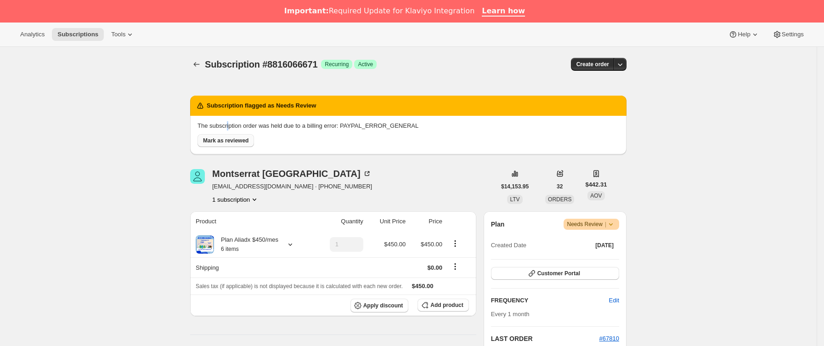
drag, startPoint x: 229, startPoint y: 128, endPoint x: 231, endPoint y: 136, distance: 8.6
click at [230, 129] on p "The subscription order was held due to a billing error: PAYPAL_ERROR_GENERAL" at bounding box center [407, 125] width 421 height 9
click at [233, 140] on span "Mark as reviewed" at bounding box center [225, 140] width 45 height 7
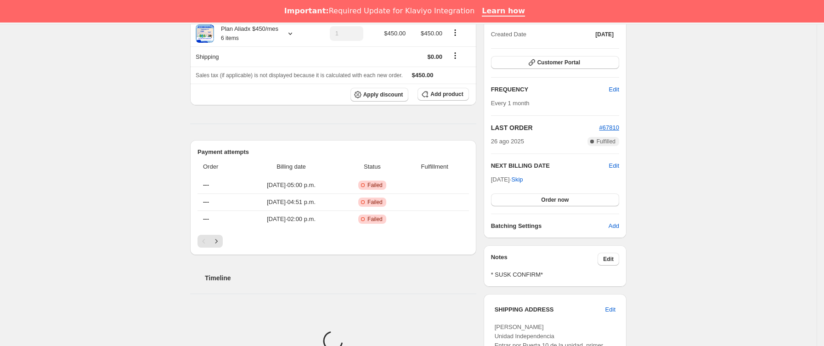
scroll to position [138, 0]
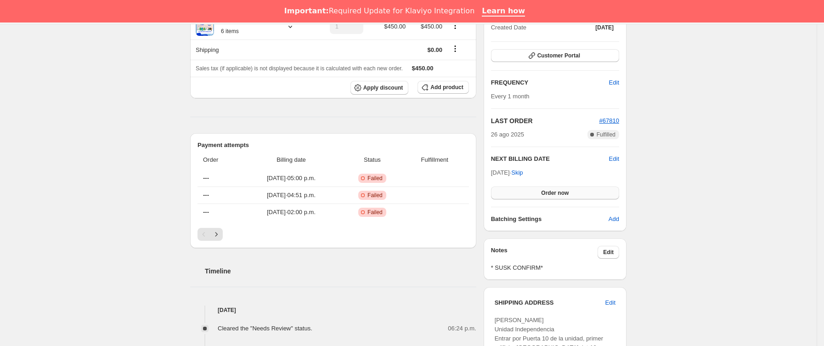
click at [522, 189] on button "Order now" at bounding box center [555, 192] width 128 height 13
click at [522, 189] on button "Click to confirm" at bounding box center [555, 192] width 128 height 13
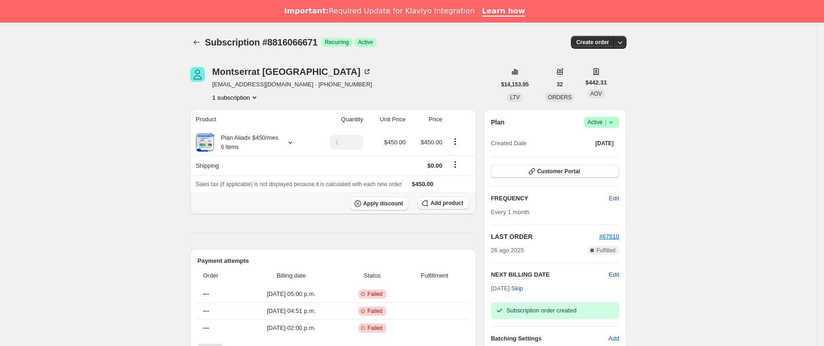
scroll to position [0, 0]
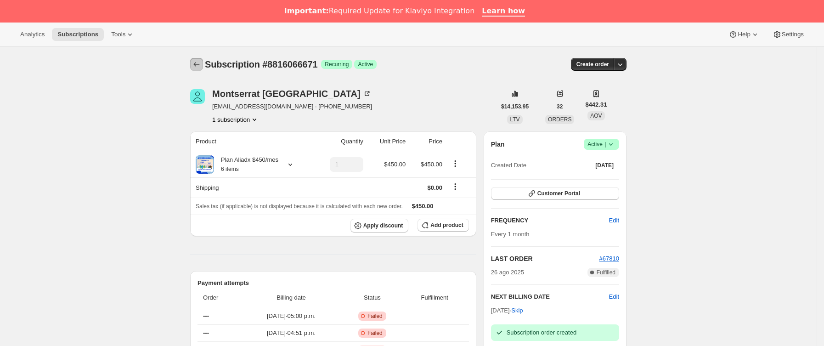
click at [196, 65] on icon "Subscriptions" at bounding box center [196, 64] width 9 height 9
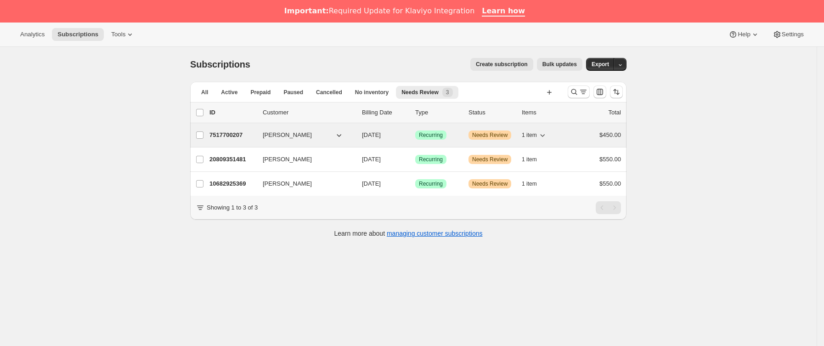
click at [251, 137] on p "7517700207" at bounding box center [232, 134] width 46 height 9
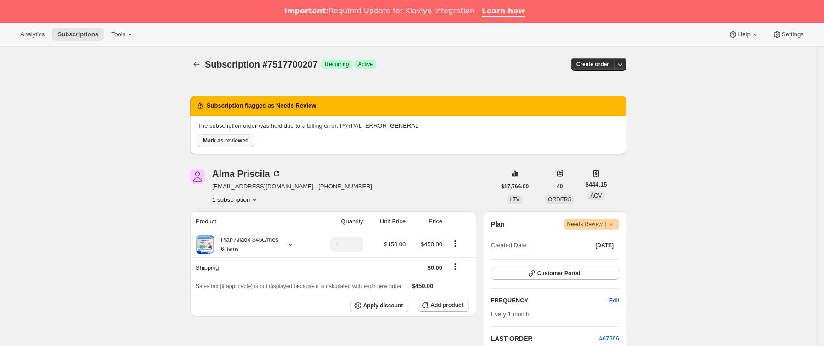
click at [251, 141] on button "Mark as reviewed" at bounding box center [225, 140] width 56 height 13
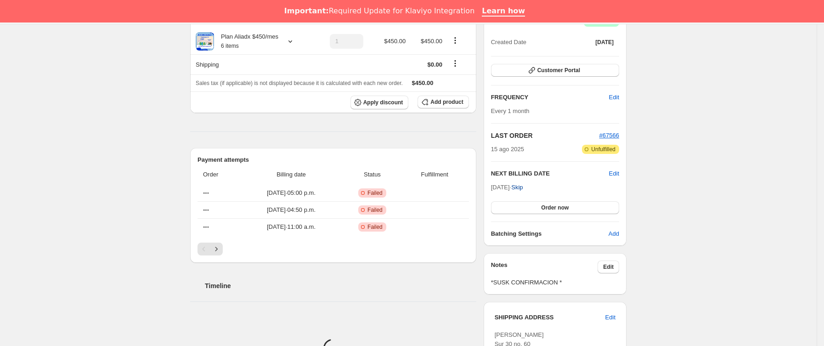
scroll to position [138, 0]
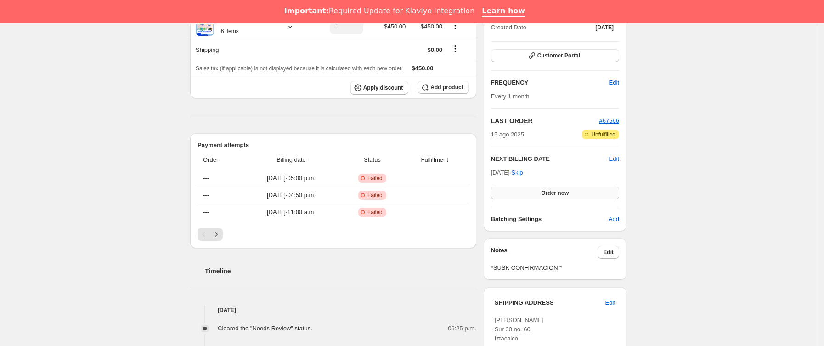
click at [540, 194] on button "Order now" at bounding box center [555, 192] width 128 height 13
click at [540, 194] on span "Click to confirm" at bounding box center [555, 192] width 42 height 7
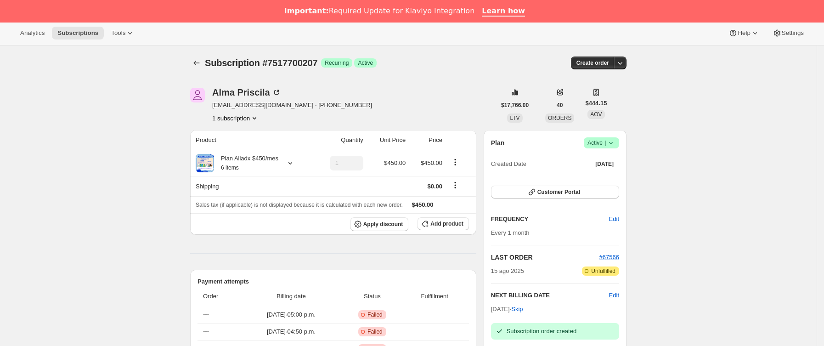
scroll to position [0, 0]
click at [201, 69] on icon "Subscriptions" at bounding box center [196, 64] width 9 height 9
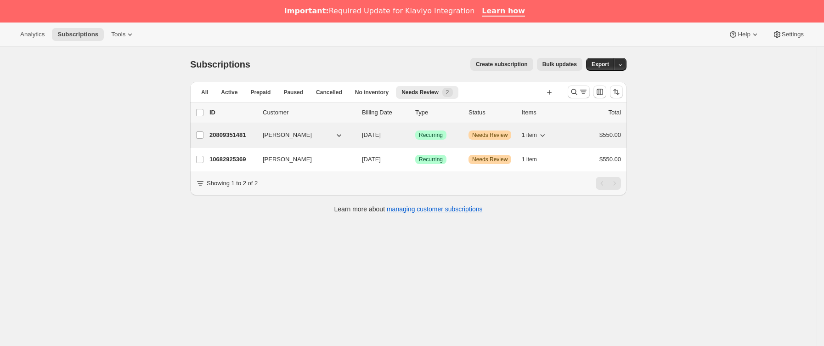
click at [262, 141] on div "20809351481 [PERSON_NAME] [DATE] Logrado Recurring Advertencia Needs Review 1 i…" at bounding box center [414, 135] width 411 height 13
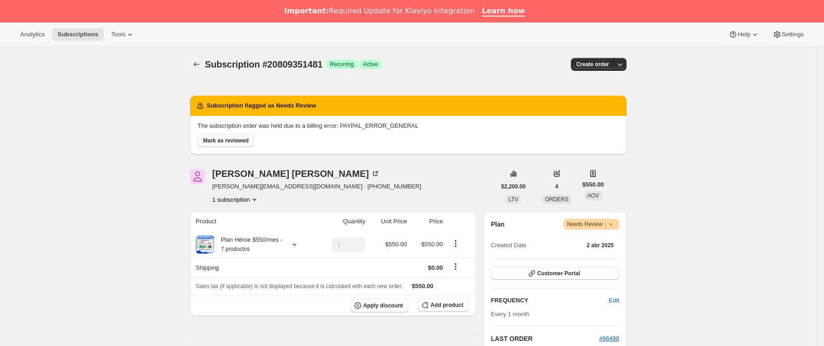
click at [245, 142] on span "Mark as reviewed" at bounding box center [225, 140] width 45 height 7
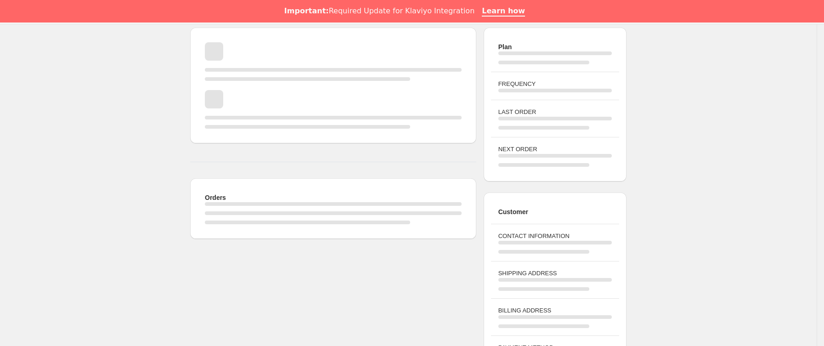
scroll to position [94, 0]
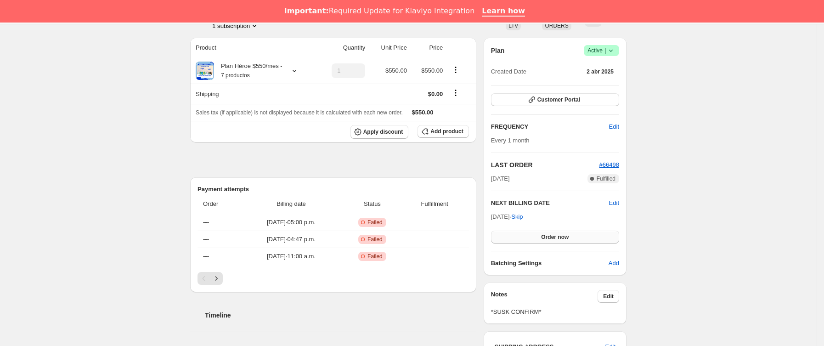
click at [543, 235] on button "Order now" at bounding box center [555, 236] width 128 height 13
click at [543, 235] on span "Click to confirm" at bounding box center [555, 236] width 42 height 7
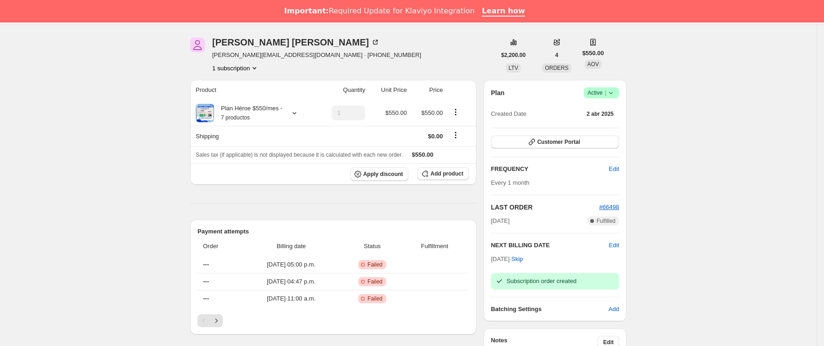
scroll to position [0, 0]
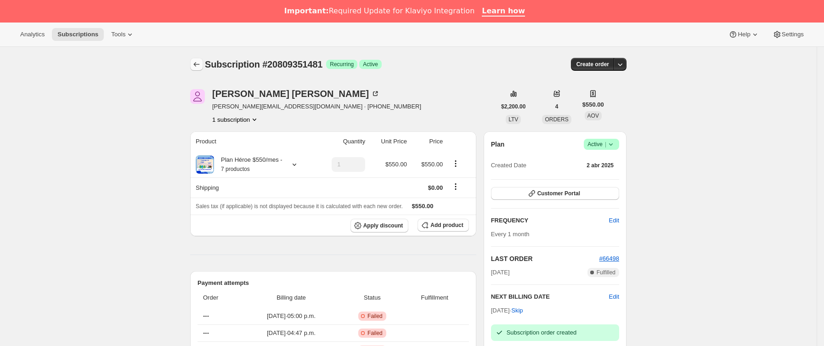
click at [196, 64] on icon "Subscriptions" at bounding box center [196, 64] width 9 height 9
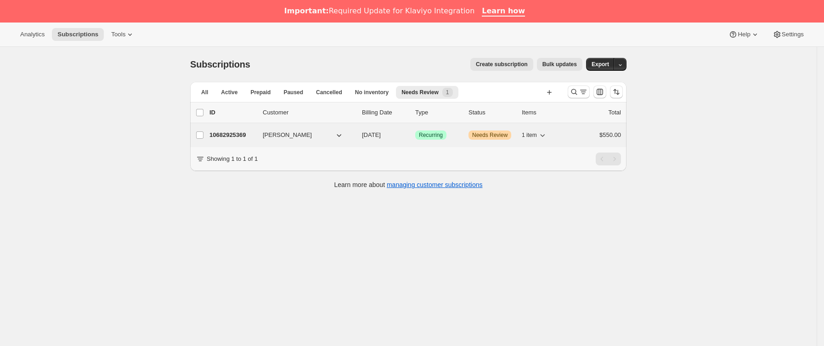
click at [253, 135] on p "10682925369" at bounding box center [232, 134] width 46 height 9
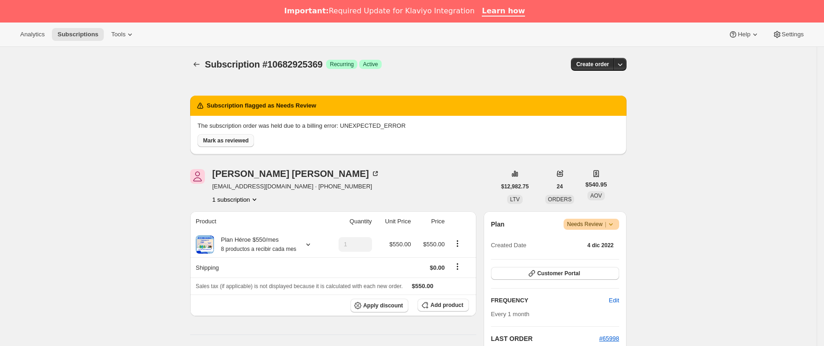
click at [231, 138] on span "Mark as reviewed" at bounding box center [225, 140] width 45 height 7
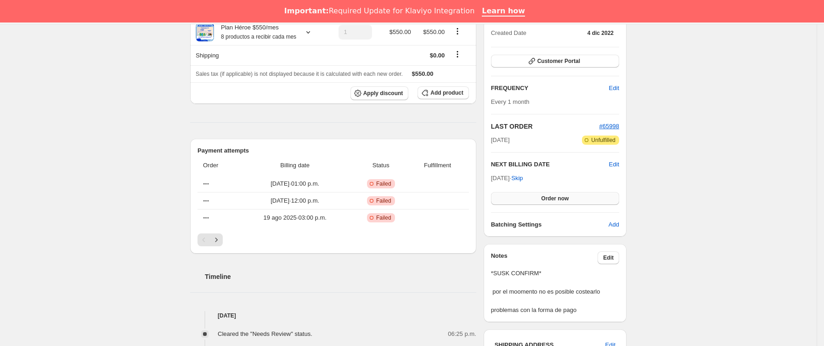
scroll to position [138, 0]
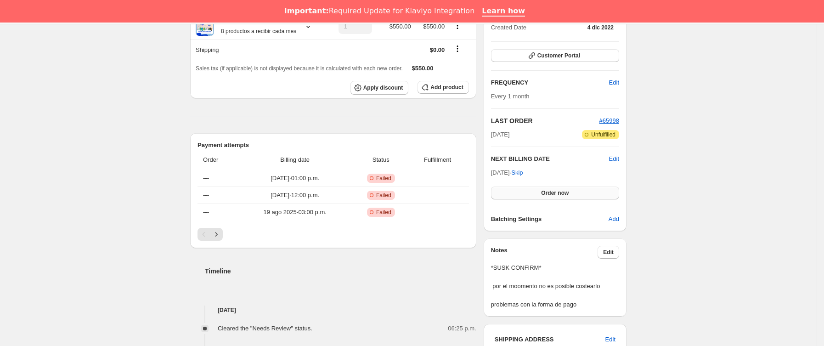
click at [549, 193] on span "Order now" at bounding box center [555, 192] width 28 height 7
click at [549, 193] on span "Click to confirm" at bounding box center [555, 192] width 42 height 7
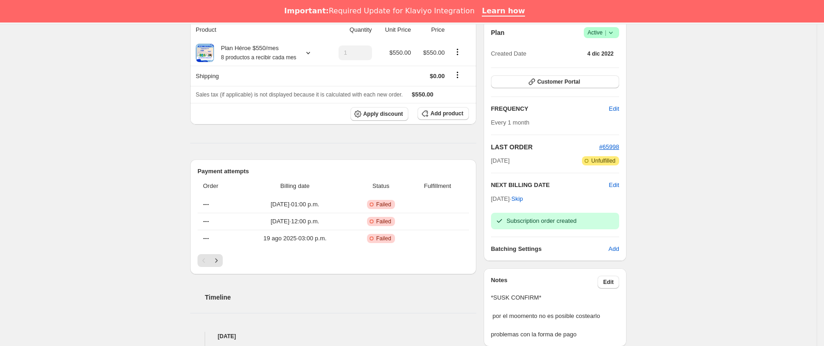
scroll to position [0, 0]
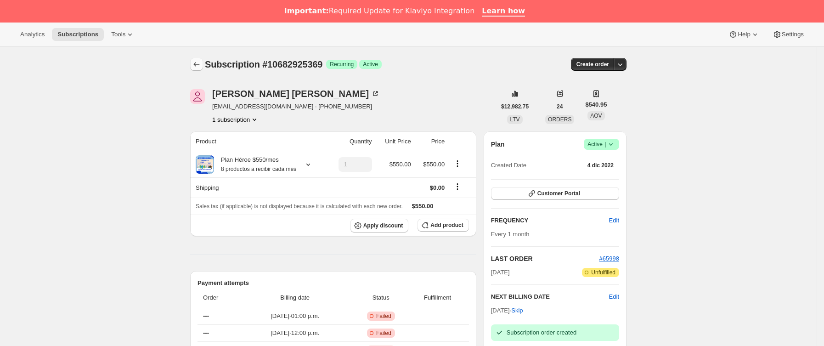
click at [200, 67] on icon "Subscriptions" at bounding box center [196, 64] width 9 height 9
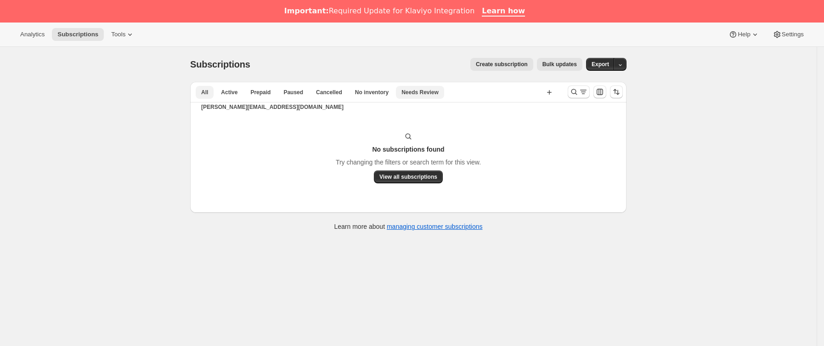
click at [208, 91] on span "All" at bounding box center [204, 92] width 7 height 7
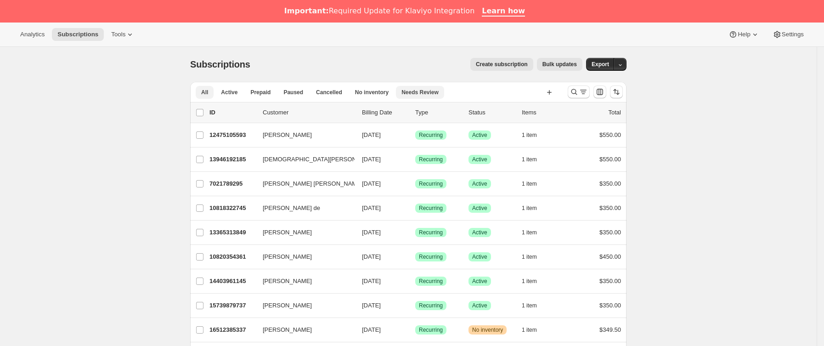
click at [410, 91] on span "Needs Review" at bounding box center [419, 92] width 37 height 7
